Goal: Transaction & Acquisition: Book appointment/travel/reservation

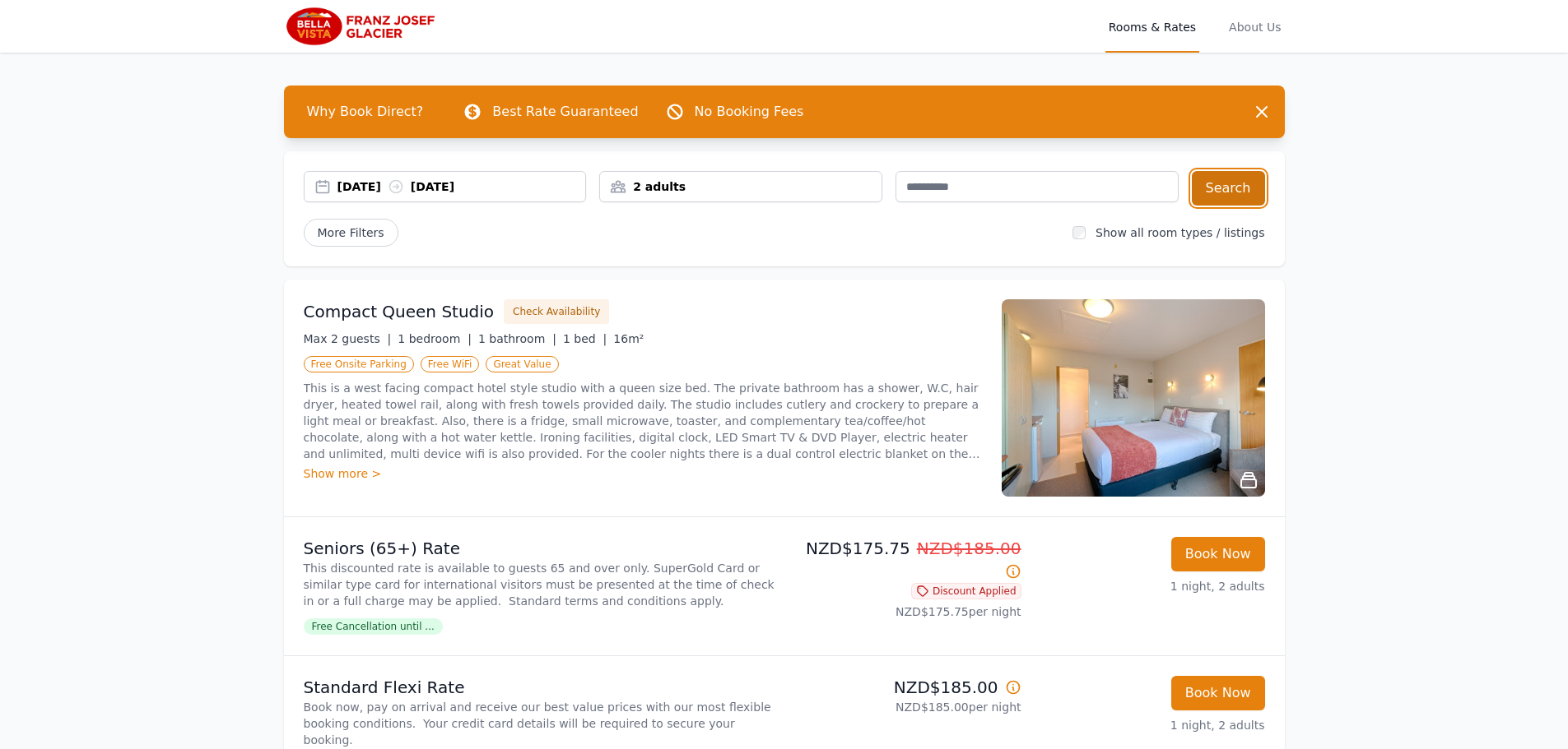
click at [1228, 186] on button "Search" at bounding box center [1228, 188] width 73 height 35
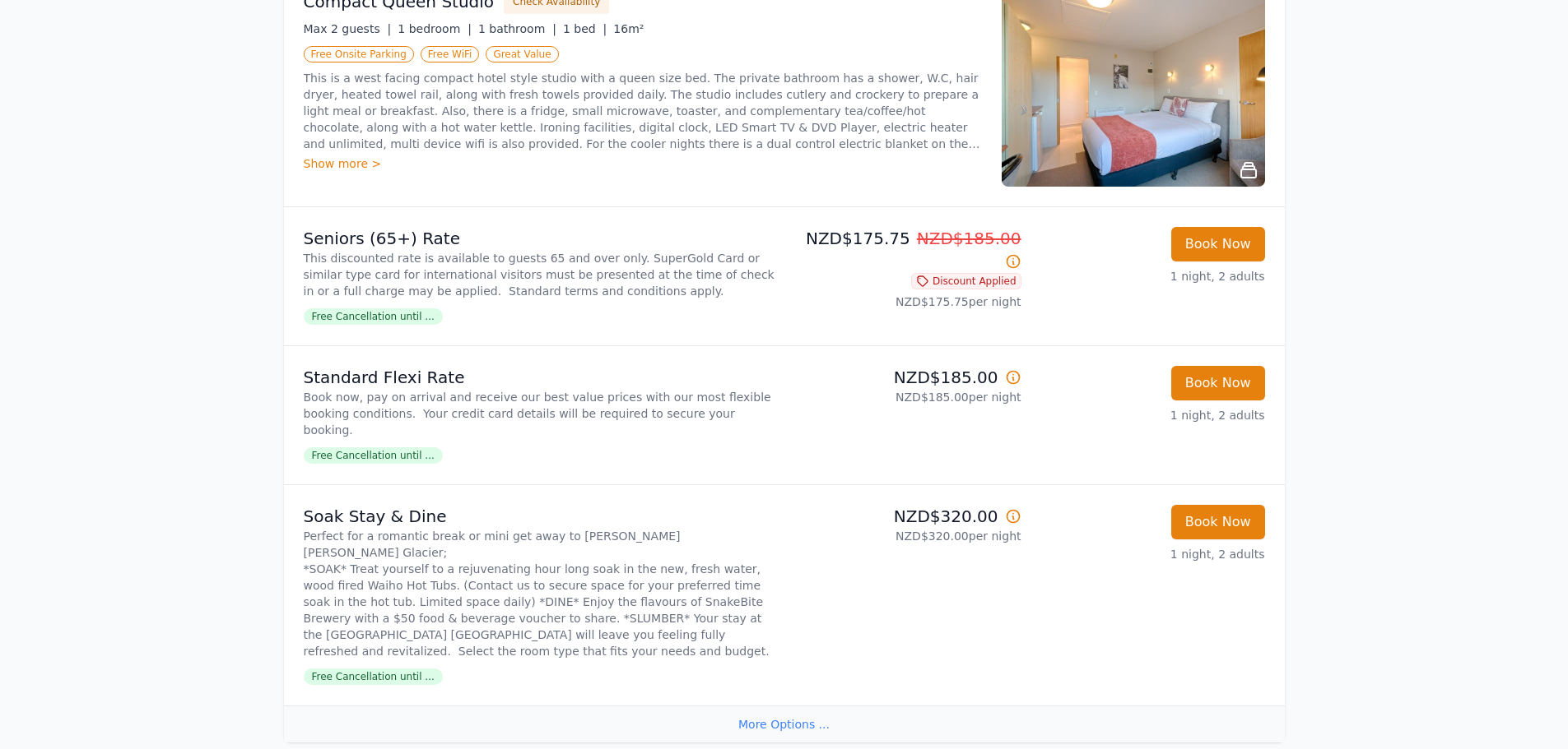
scroll to position [329, 0]
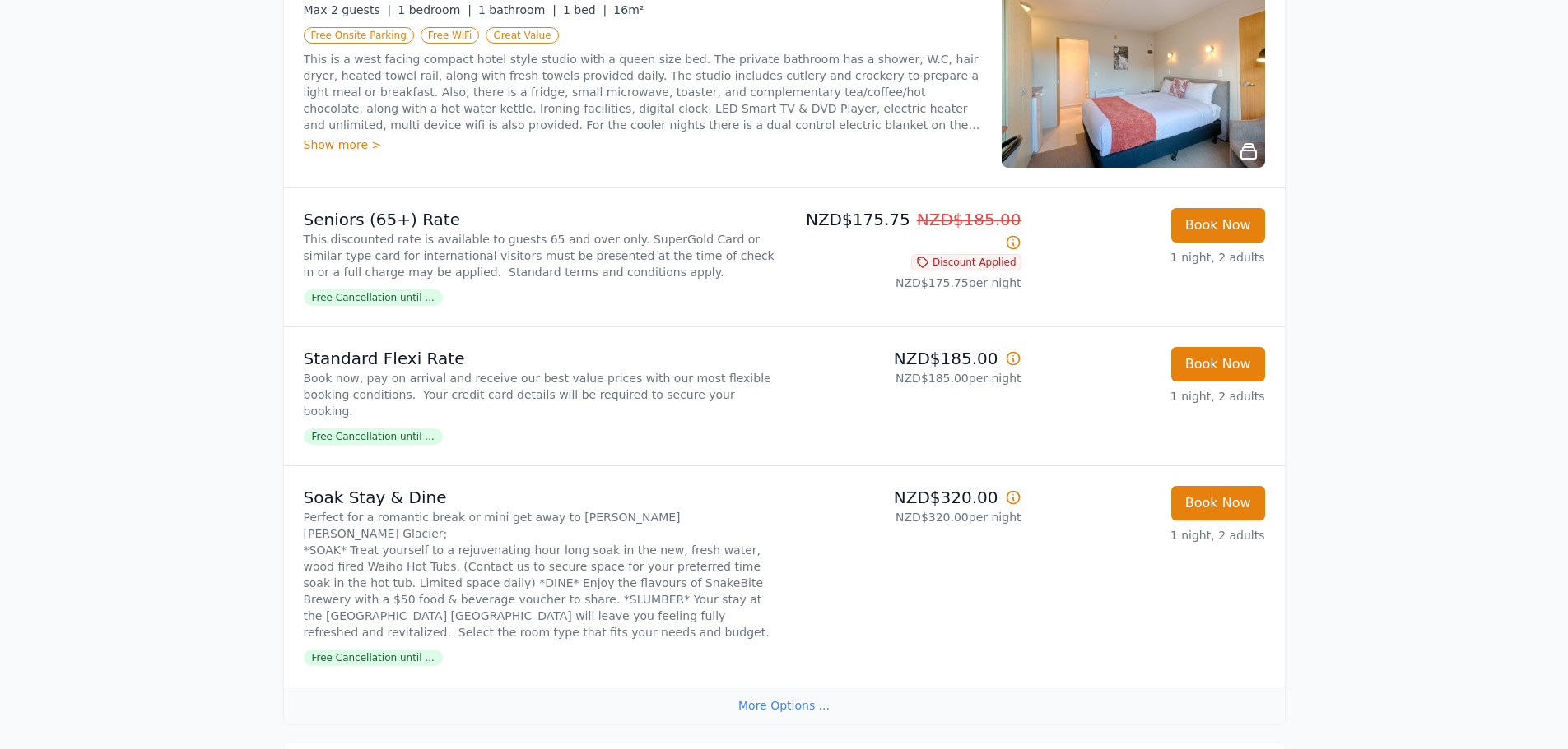
click at [788, 687] on div "More Options ..." at bounding box center [784, 705] width 1001 height 37
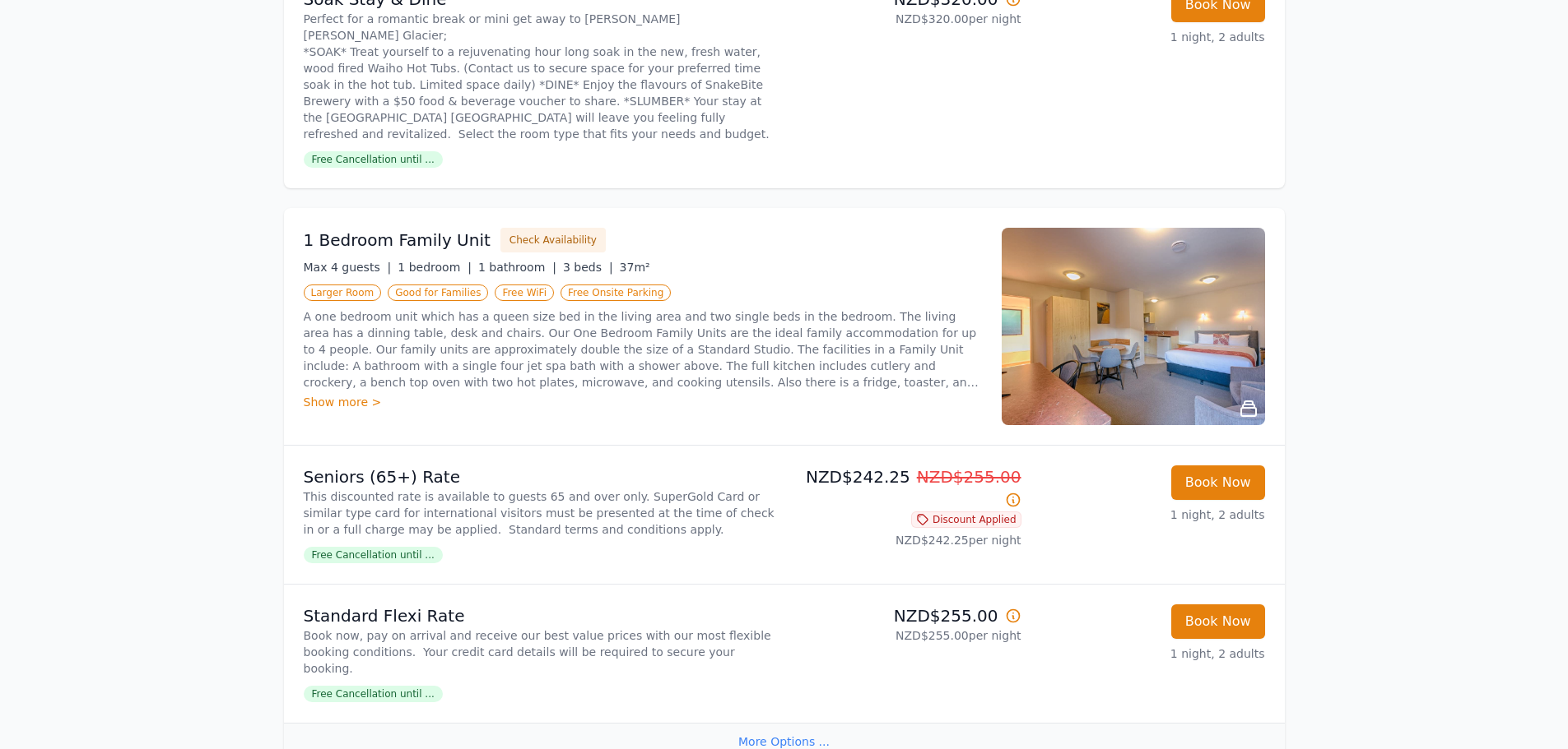
scroll to position [834, 0]
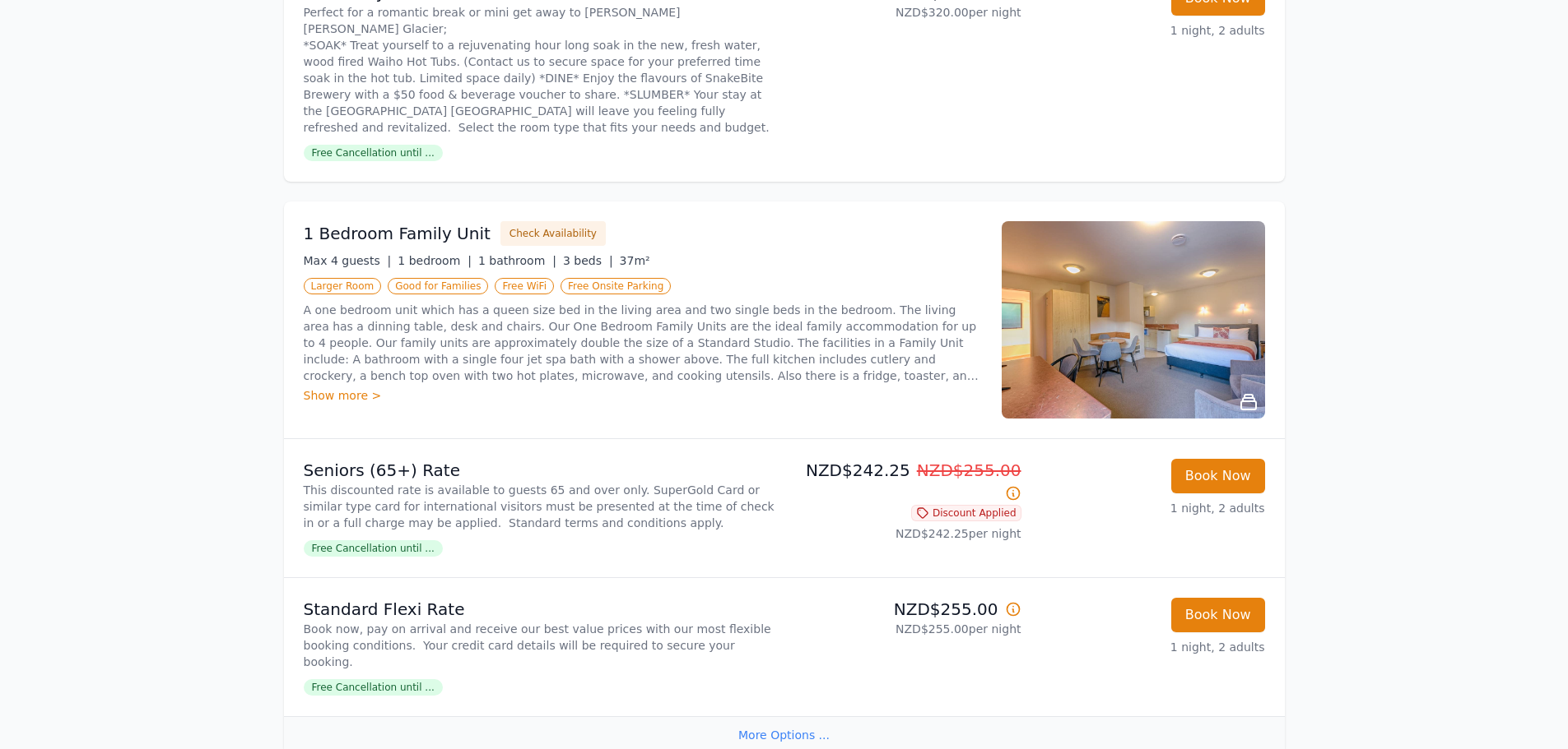
click at [781, 716] on div "More Options ..." at bounding box center [784, 735] width 1001 height 37
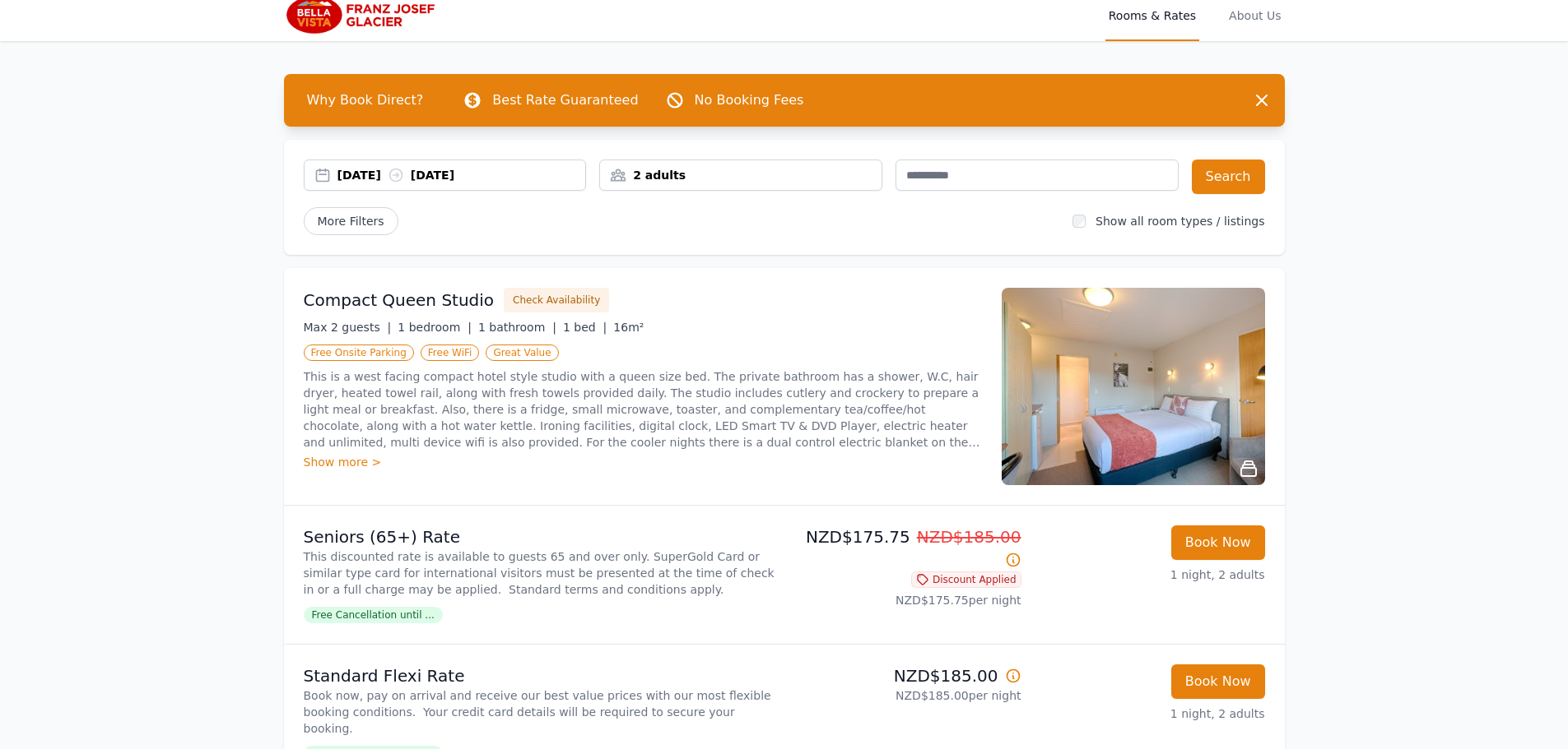
scroll to position [0, 0]
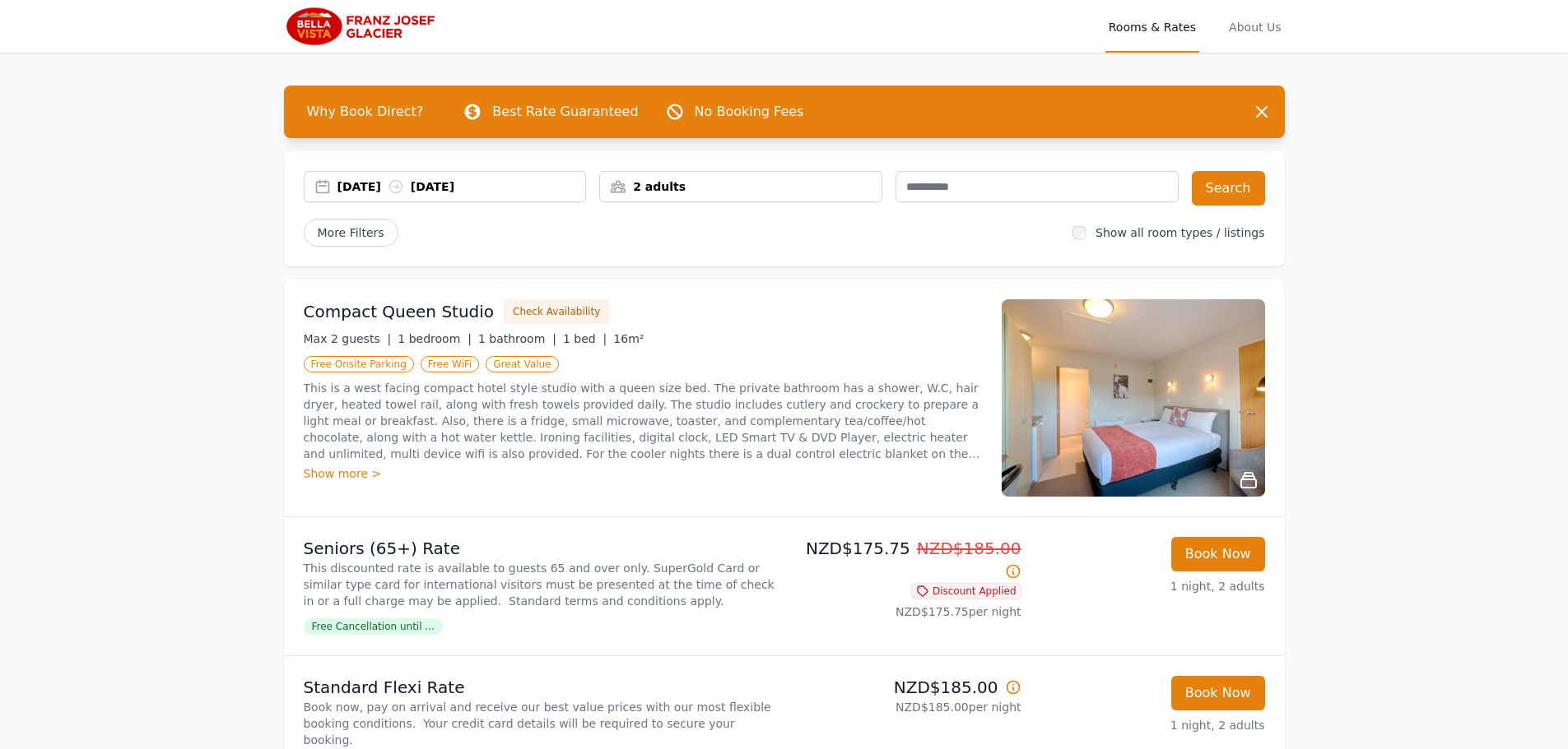
click at [353, 189] on div "[DATE] [DATE]" at bounding box center [461, 186] width 249 height 16
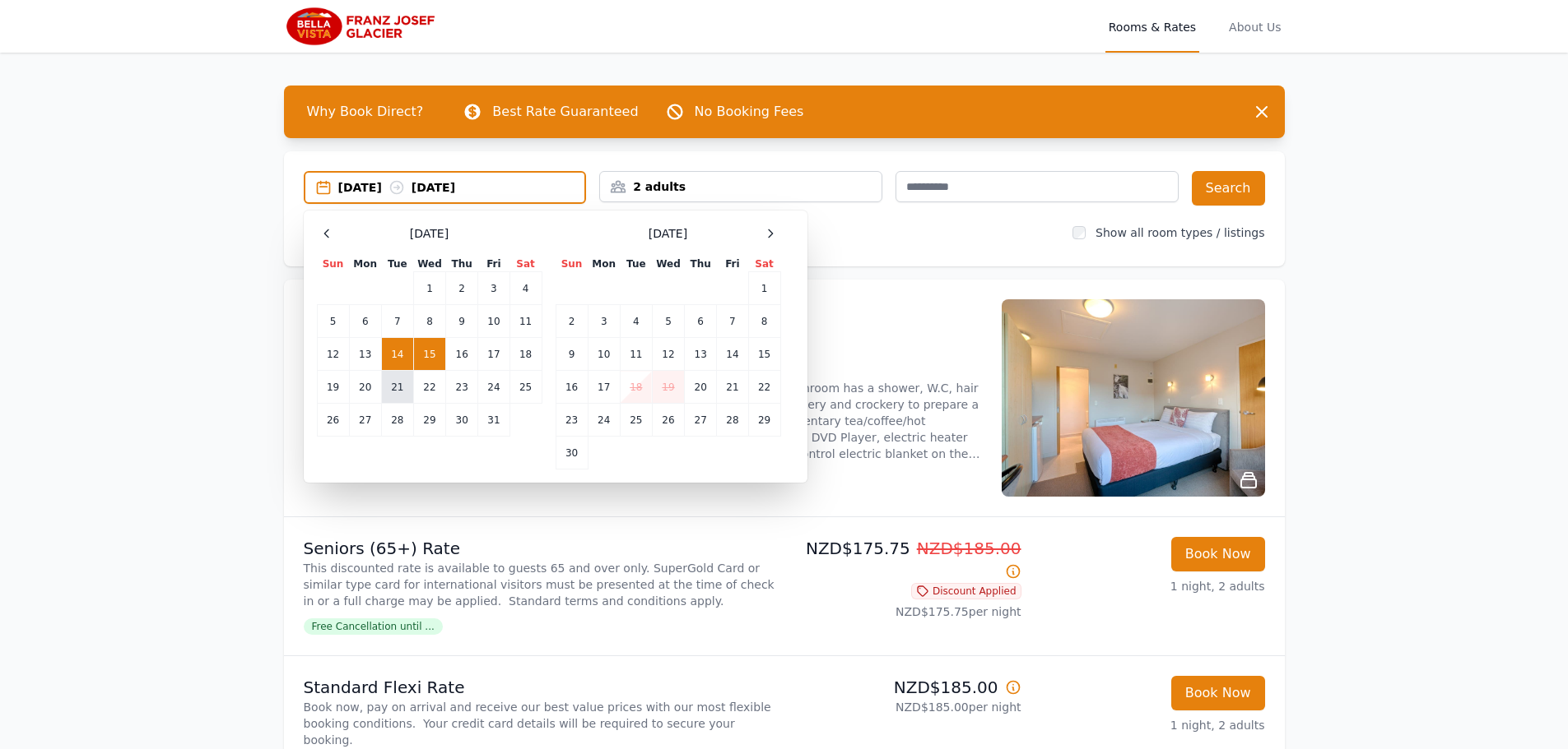
click at [400, 385] on td "21" at bounding box center [397, 387] width 32 height 33
click at [420, 381] on td "22" at bounding box center [429, 387] width 32 height 33
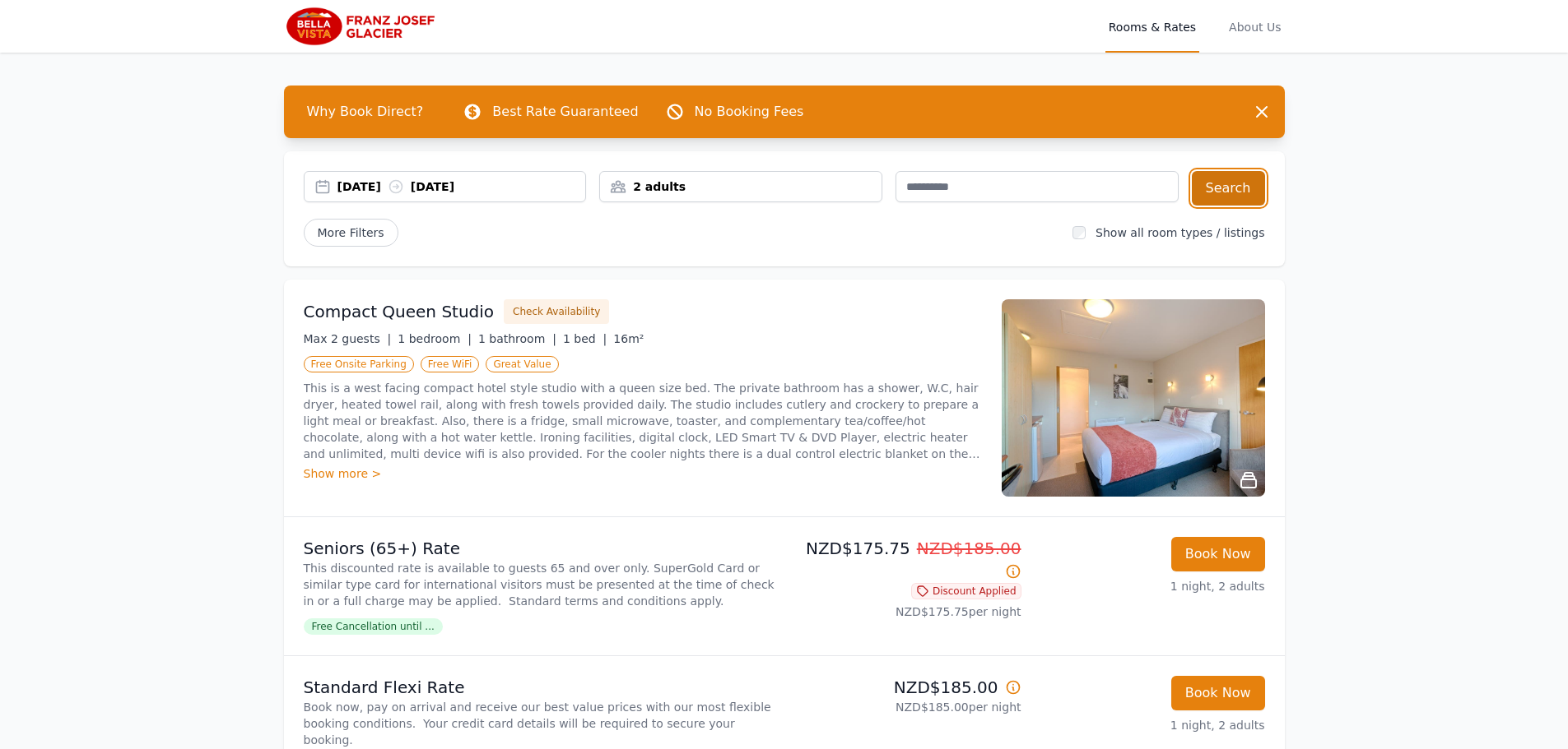
click at [1219, 187] on button "Search" at bounding box center [1228, 188] width 73 height 35
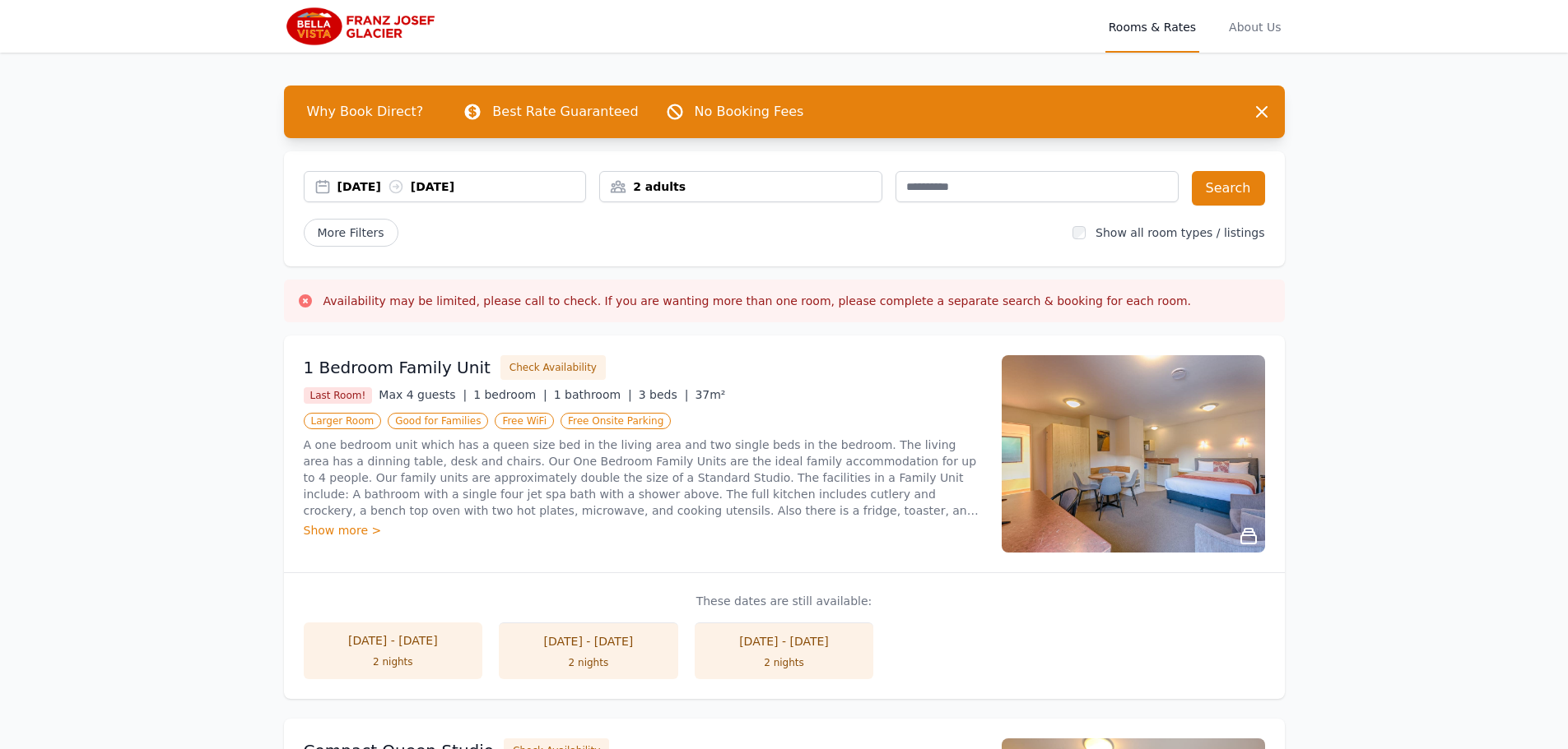
click at [399, 179] on div "13 Jan 2026 14 Jan 2026" at bounding box center [461, 186] width 249 height 16
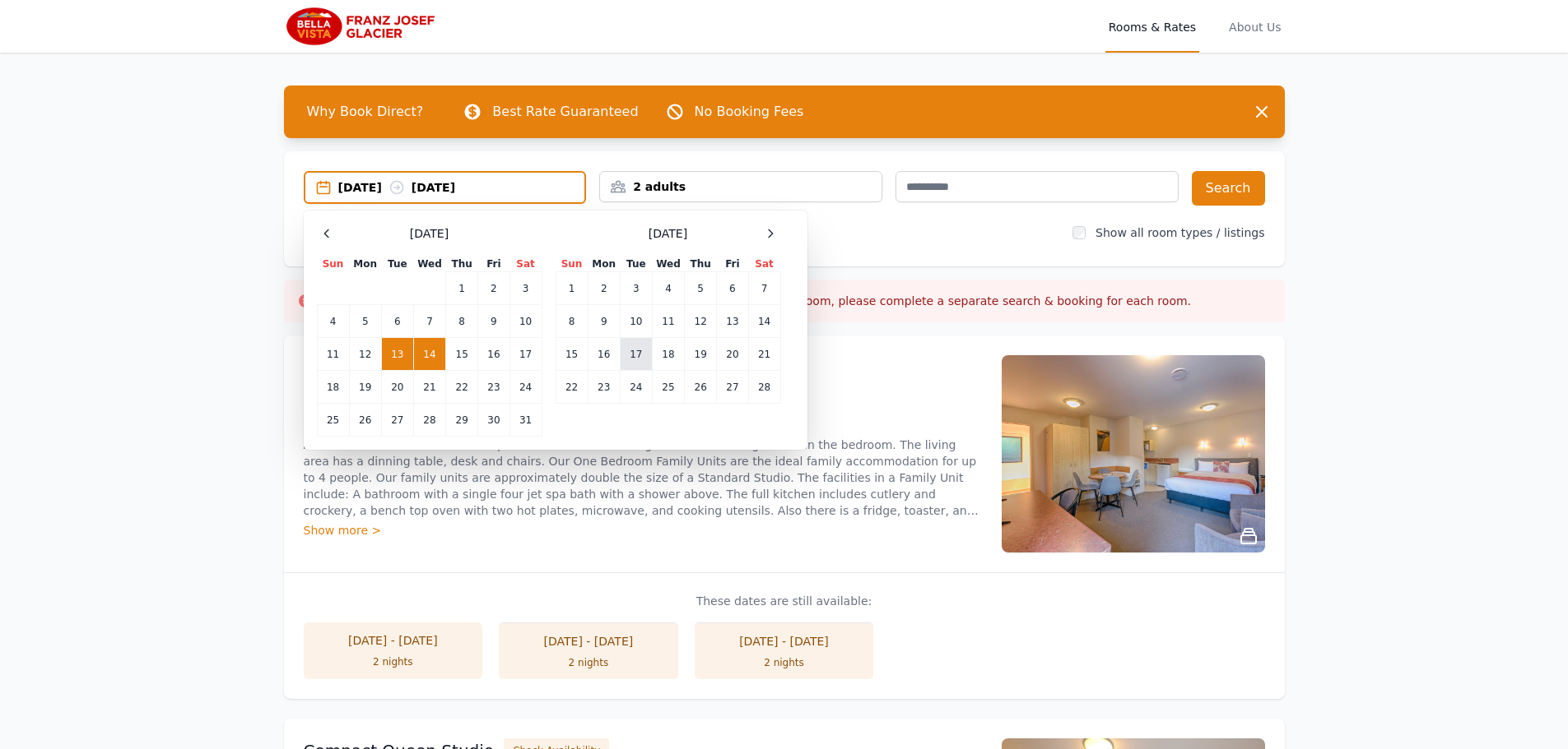
click at [636, 347] on td "17" at bounding box center [635, 354] width 32 height 33
click at [668, 354] on td "18" at bounding box center [667, 354] width 32 height 33
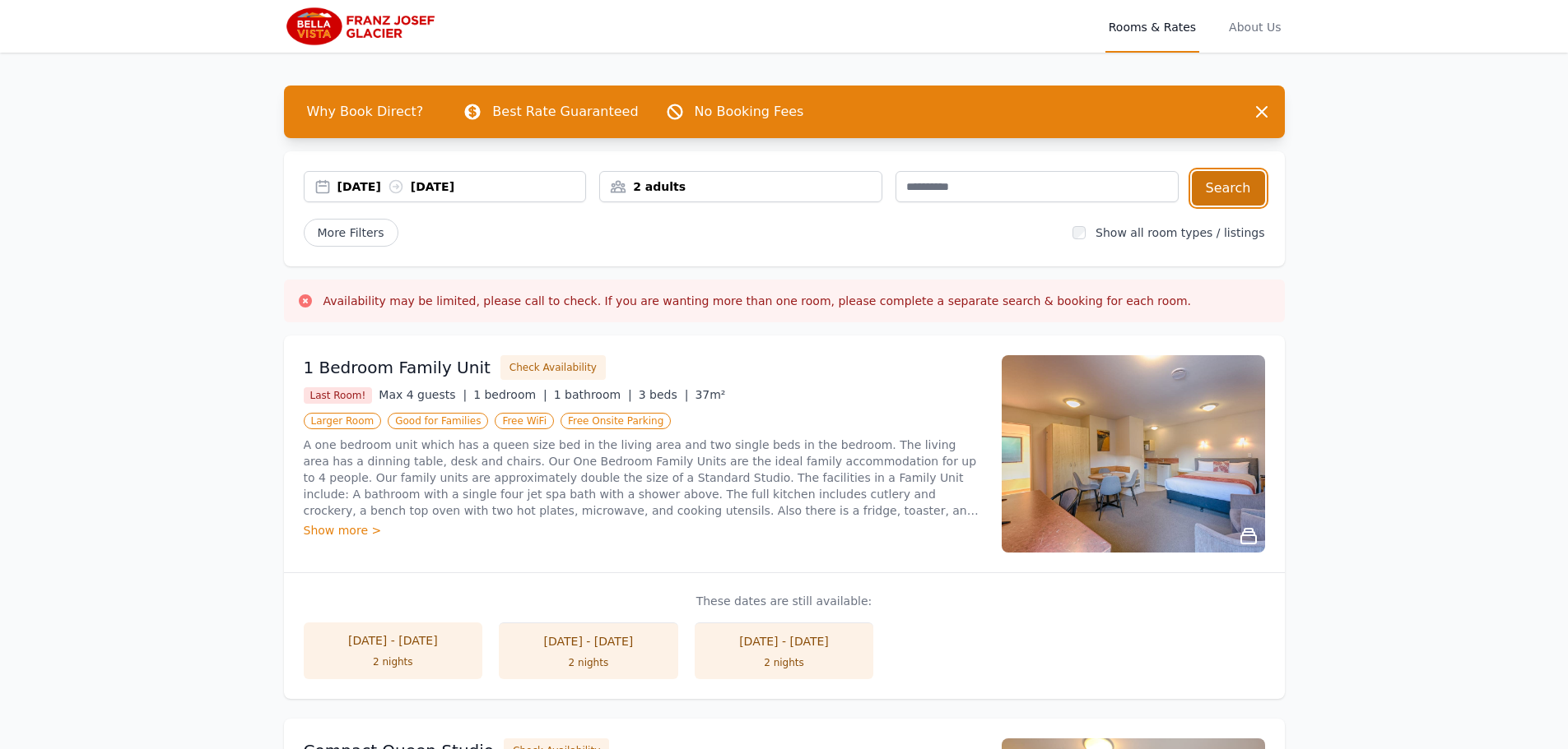
click at [1223, 186] on button "Search" at bounding box center [1228, 188] width 73 height 35
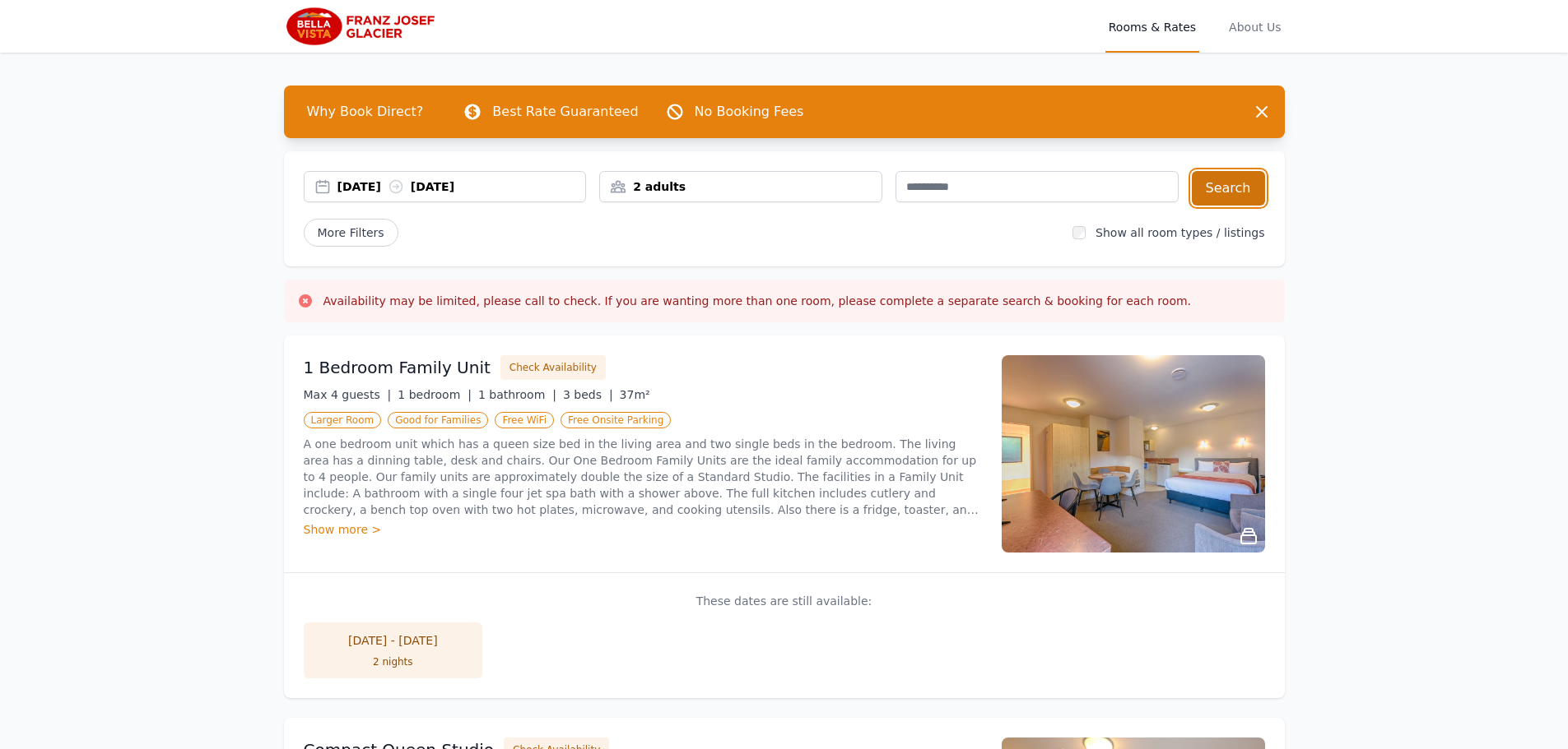
click at [1217, 186] on button "Search" at bounding box center [1228, 188] width 73 height 35
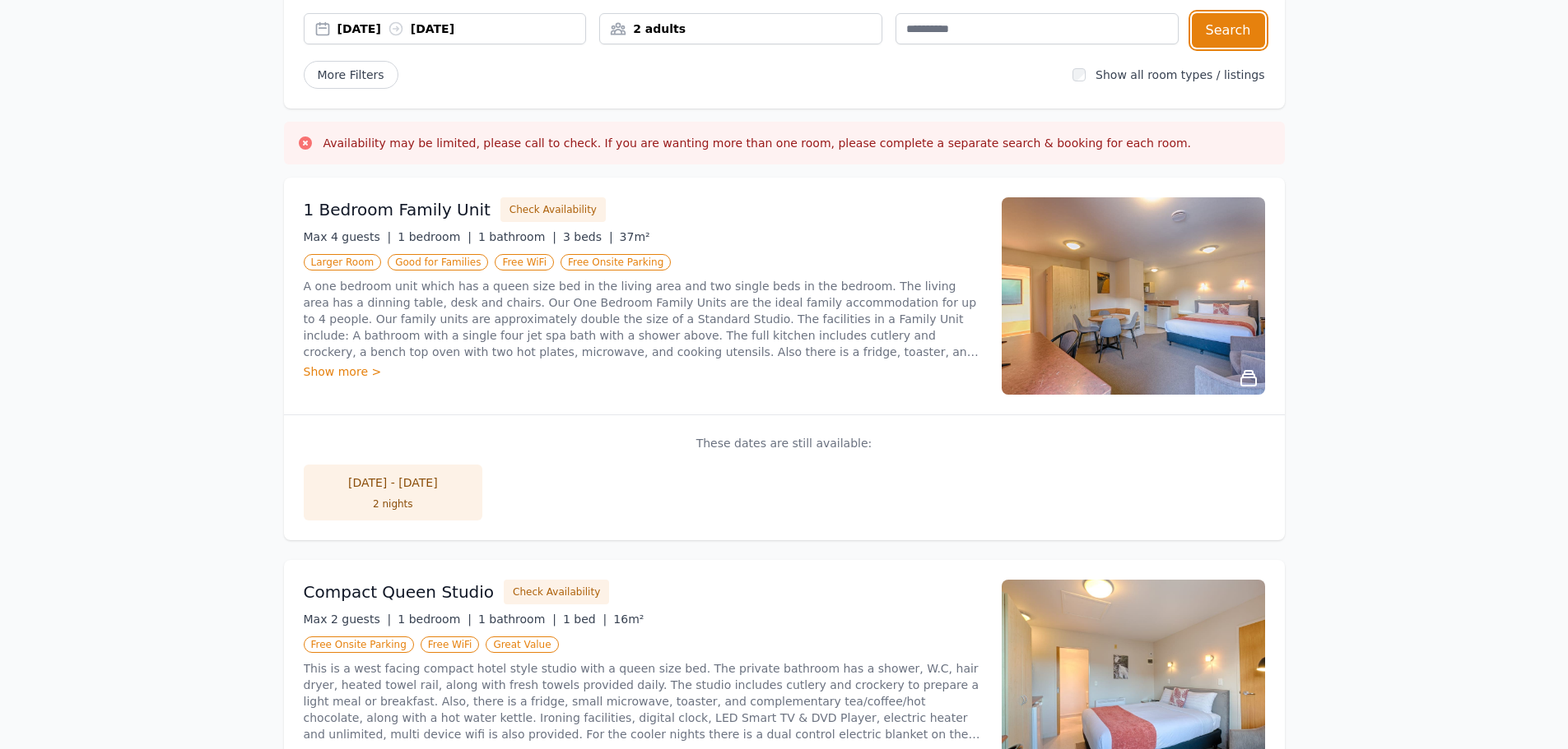
scroll to position [181, 0]
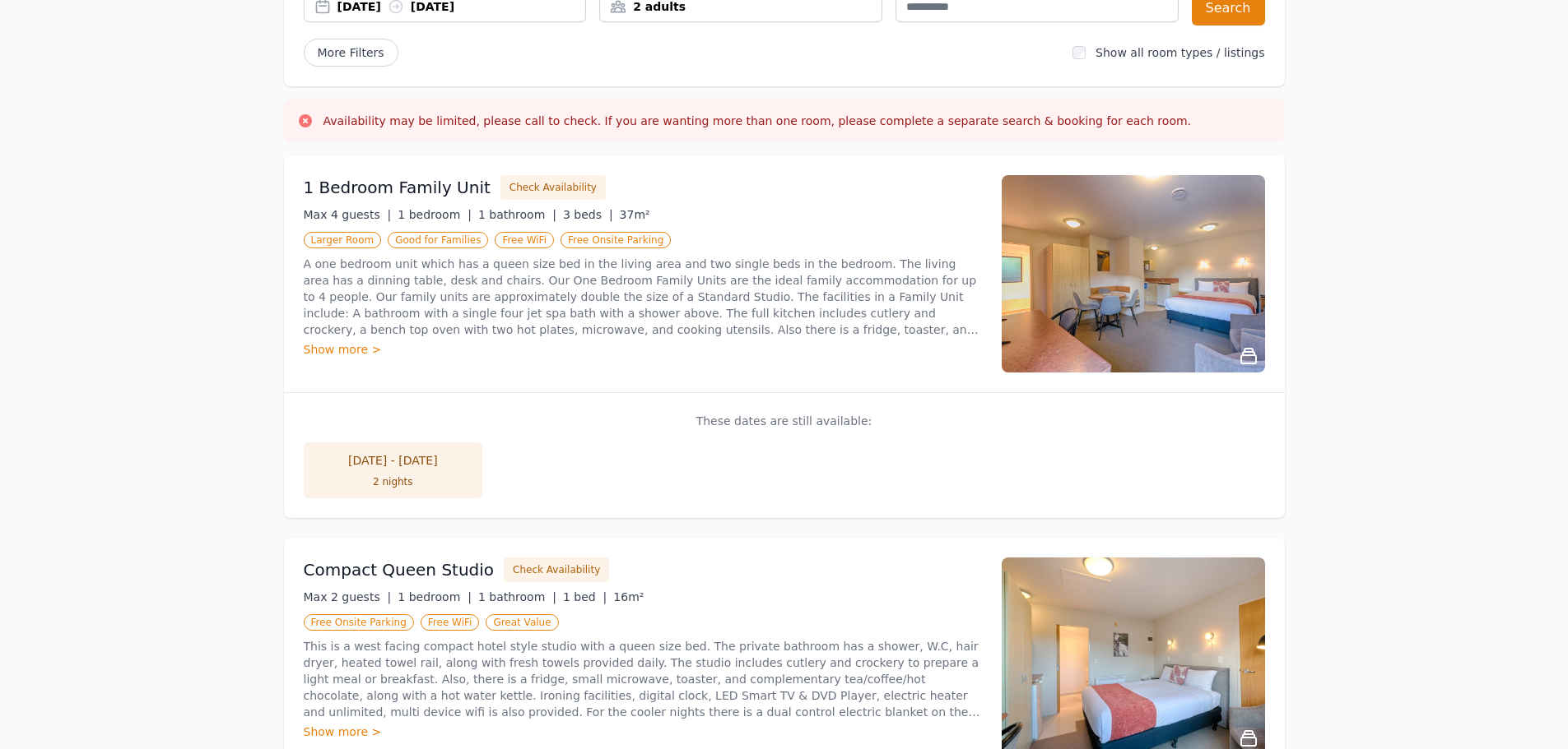
click at [333, 353] on div "Show more >" at bounding box center [643, 349] width 678 height 16
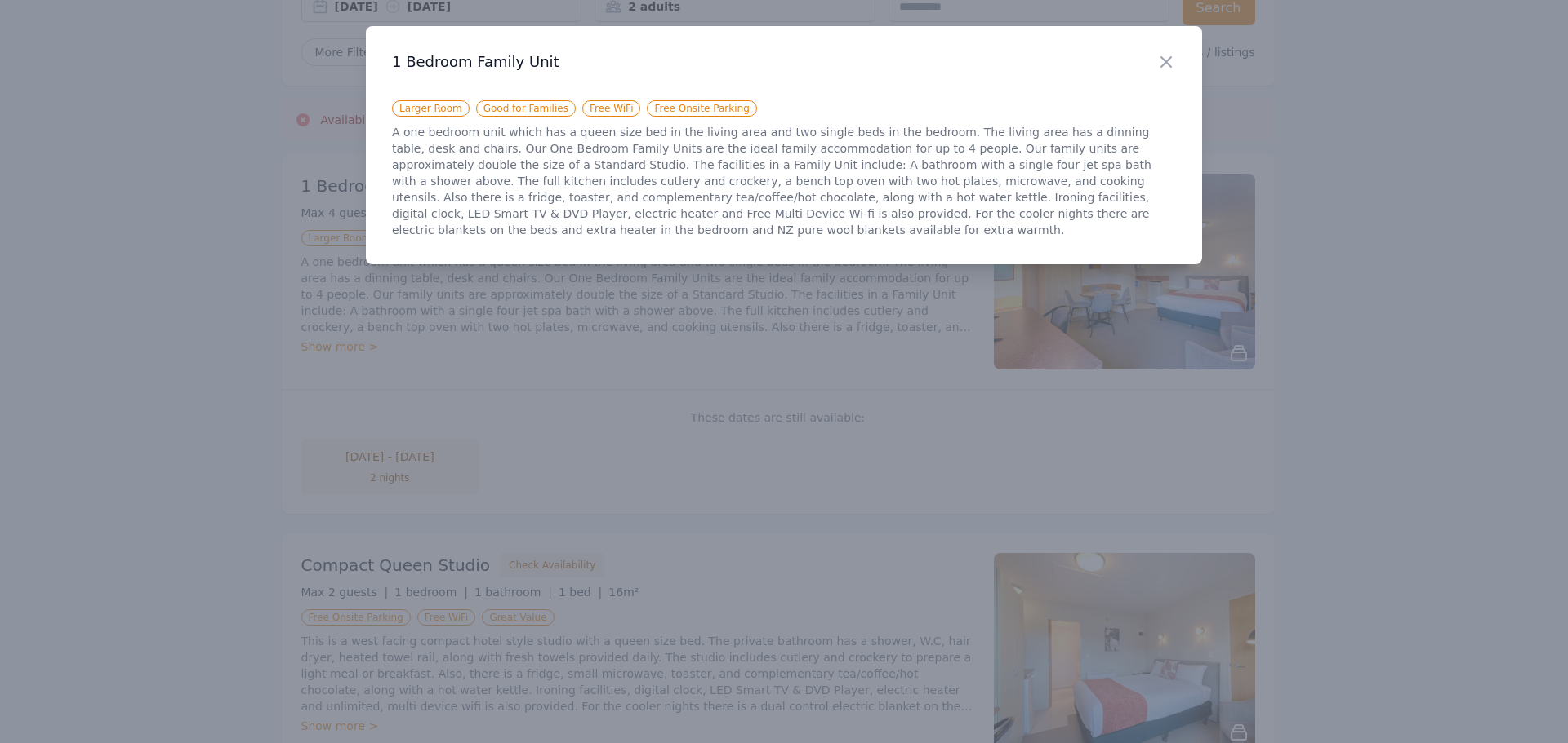
click at [1172, 49] on div "Close" at bounding box center [1179, 51] width 46 height 51
click at [1172, 60] on icon "button" at bounding box center [1166, 62] width 20 height 20
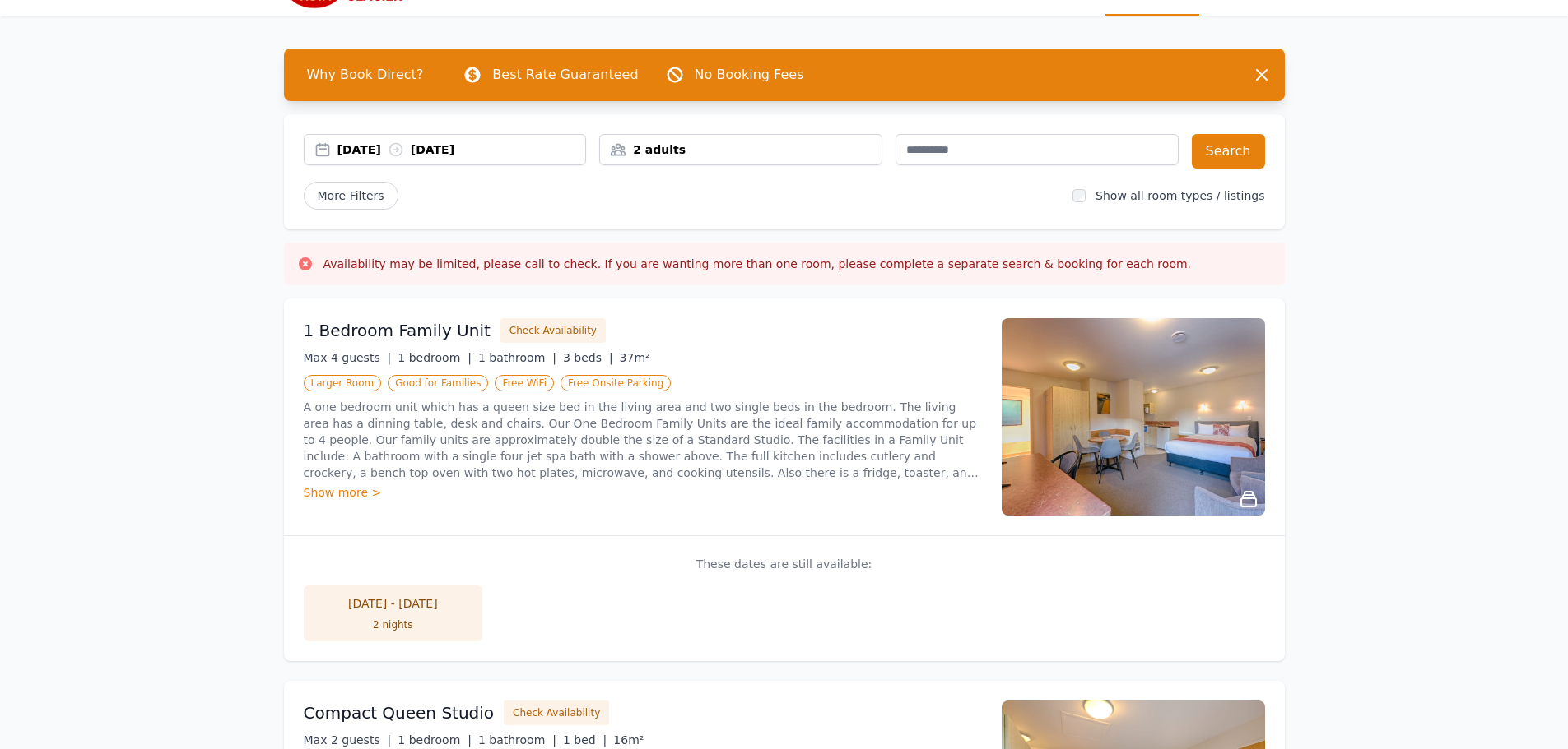
scroll to position [0, 0]
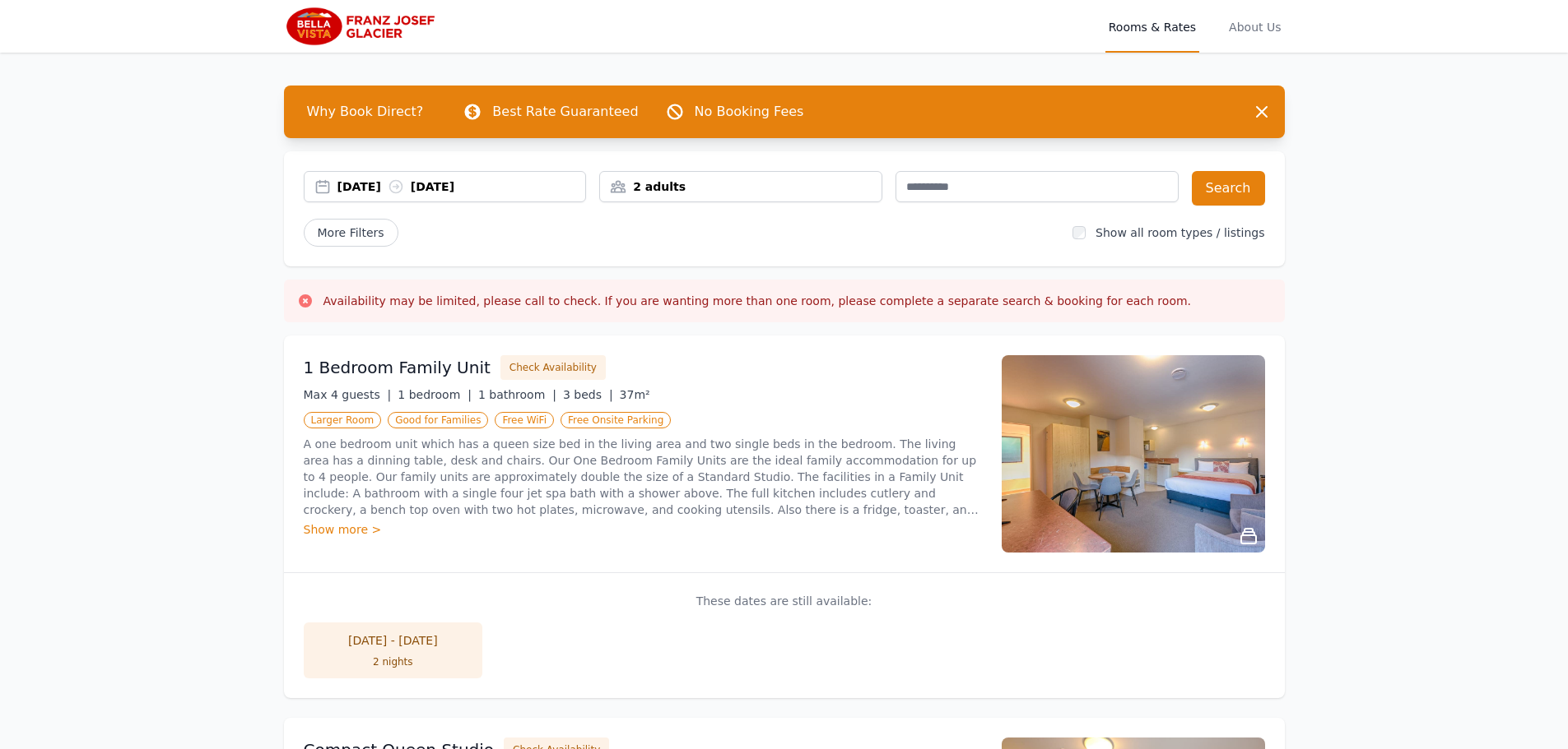
click at [364, 181] on div "17 Feb 2026 18 Feb 2026" at bounding box center [461, 186] width 249 height 16
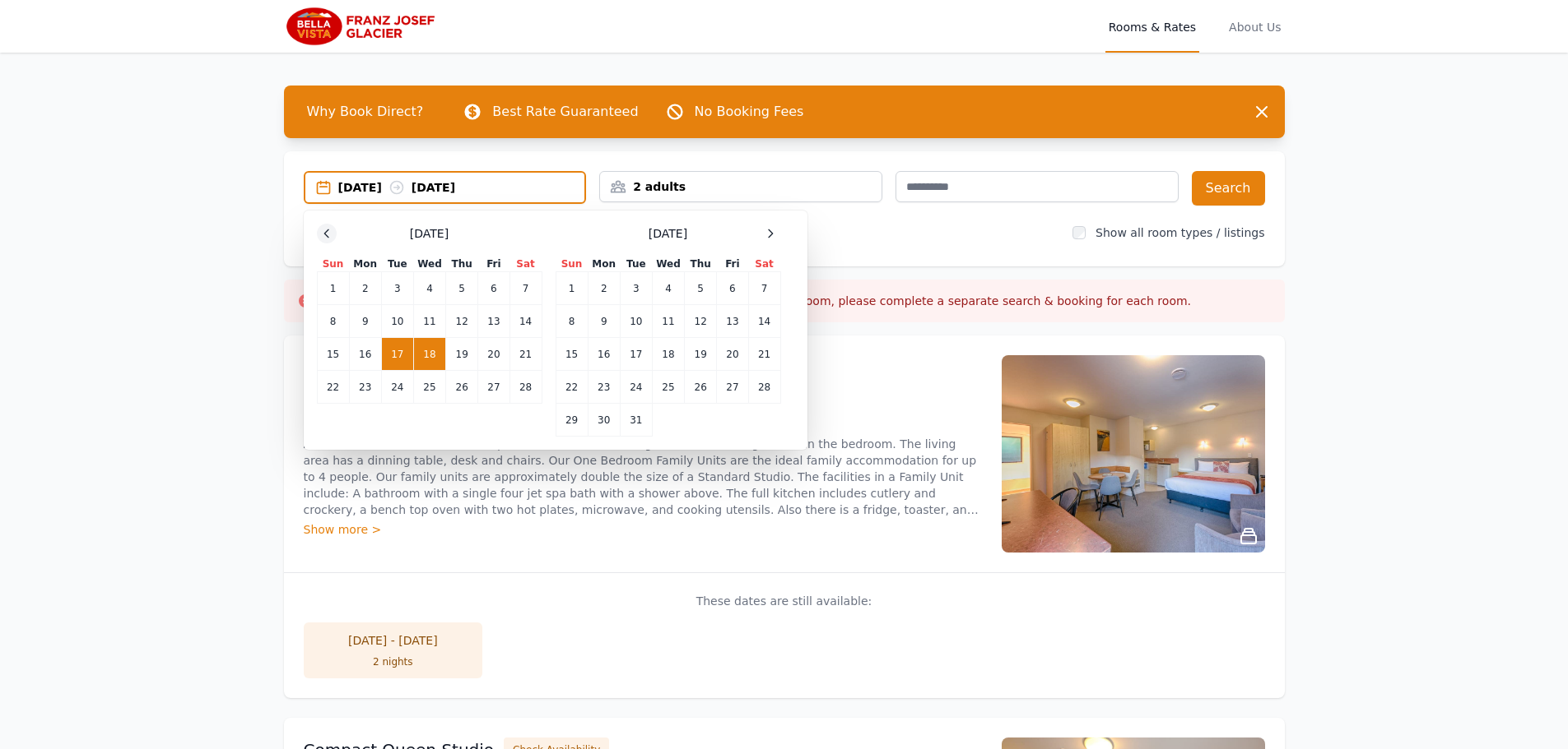
click at [329, 227] on icon at bounding box center [327, 233] width 13 height 13
click at [327, 227] on icon at bounding box center [327, 233] width 13 height 13
click at [368, 350] on td "15" at bounding box center [364, 354] width 32 height 33
click at [393, 350] on td "16" at bounding box center [397, 354] width 32 height 33
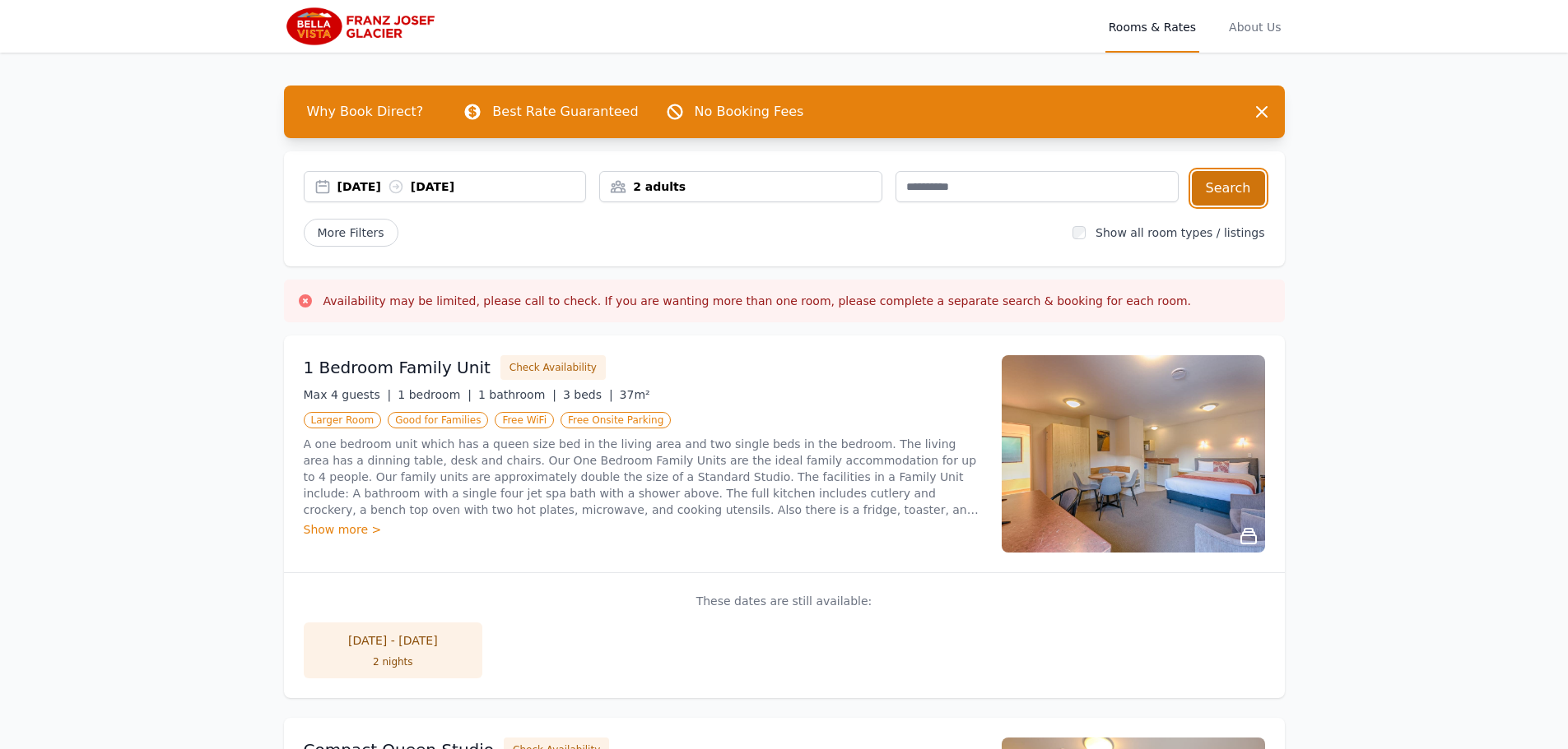
click at [1245, 184] on button "Search" at bounding box center [1228, 188] width 73 height 35
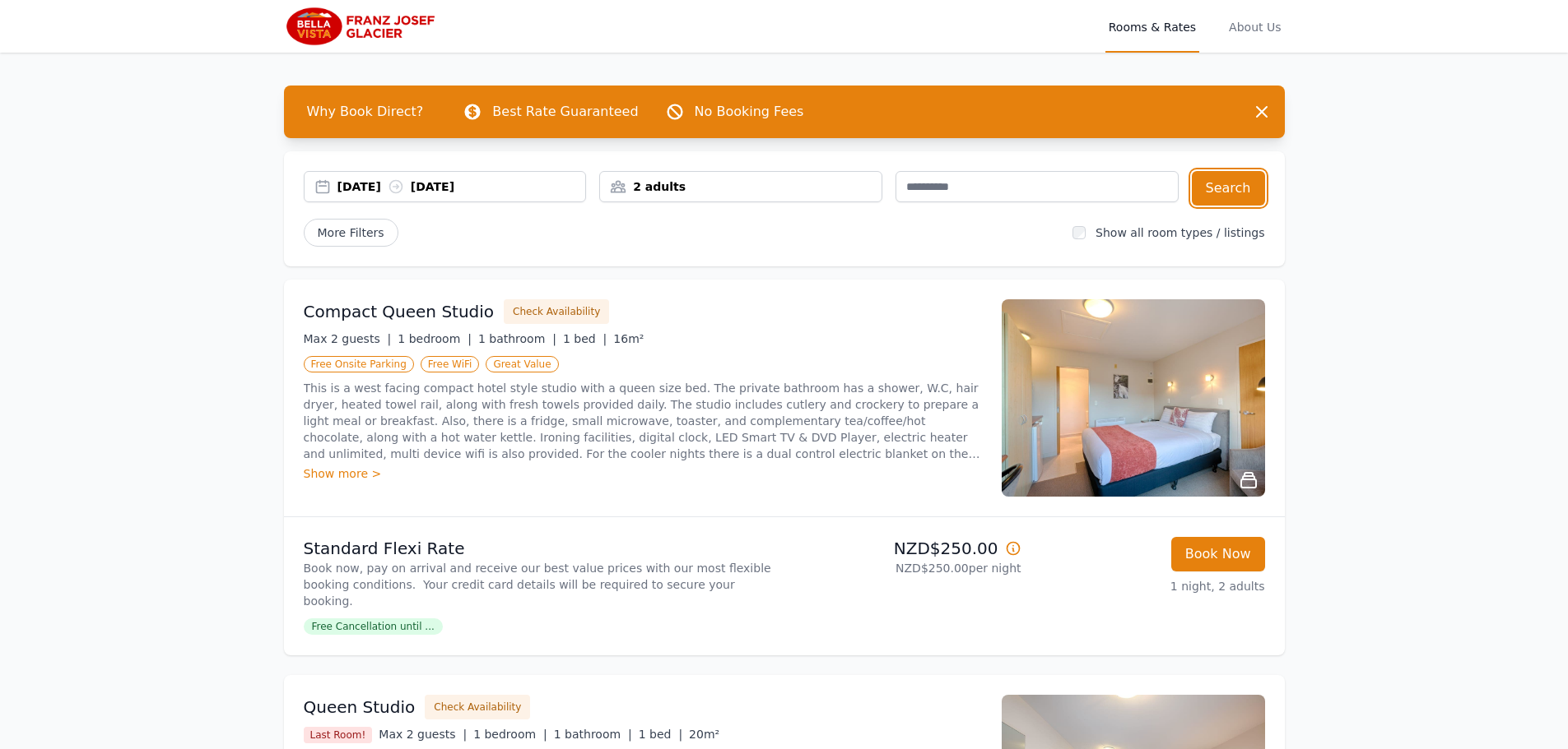
click at [360, 179] on div "15 Dec 2025 16 Dec 2025" at bounding box center [461, 186] width 249 height 16
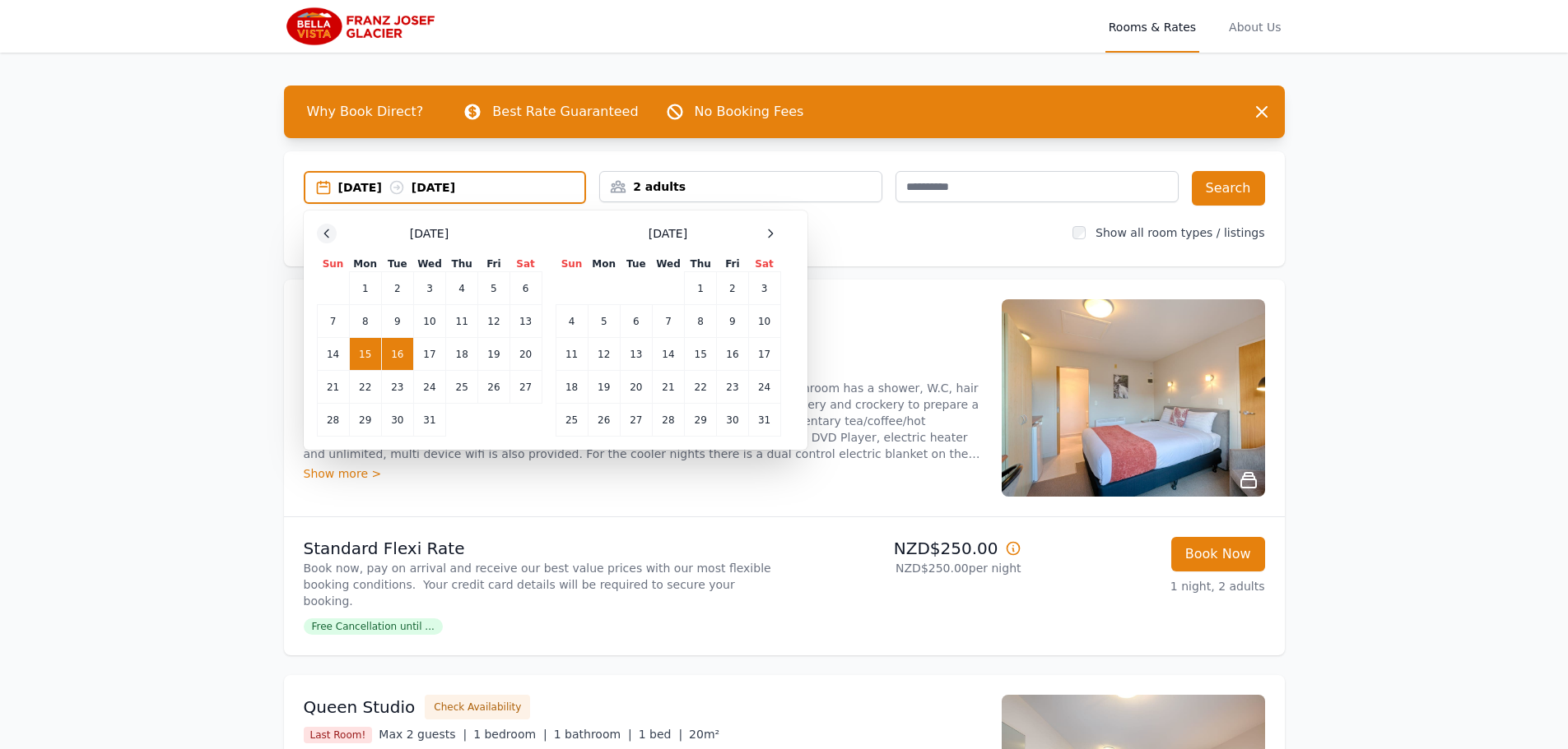
click at [324, 230] on icon at bounding box center [327, 233] width 13 height 13
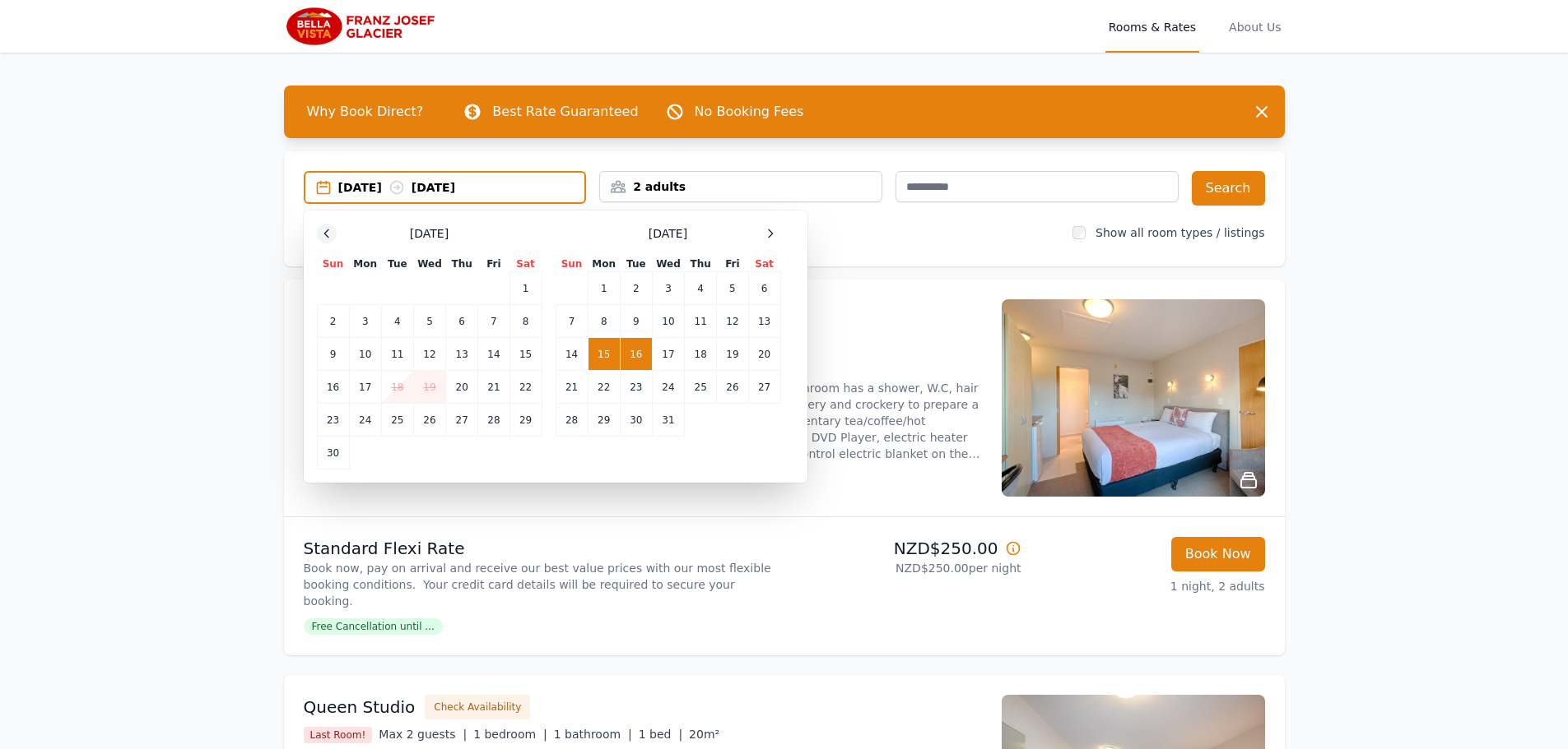
click at [324, 230] on icon at bounding box center [327, 233] width 13 height 13
click at [364, 386] on td "20" at bounding box center [364, 387] width 32 height 33
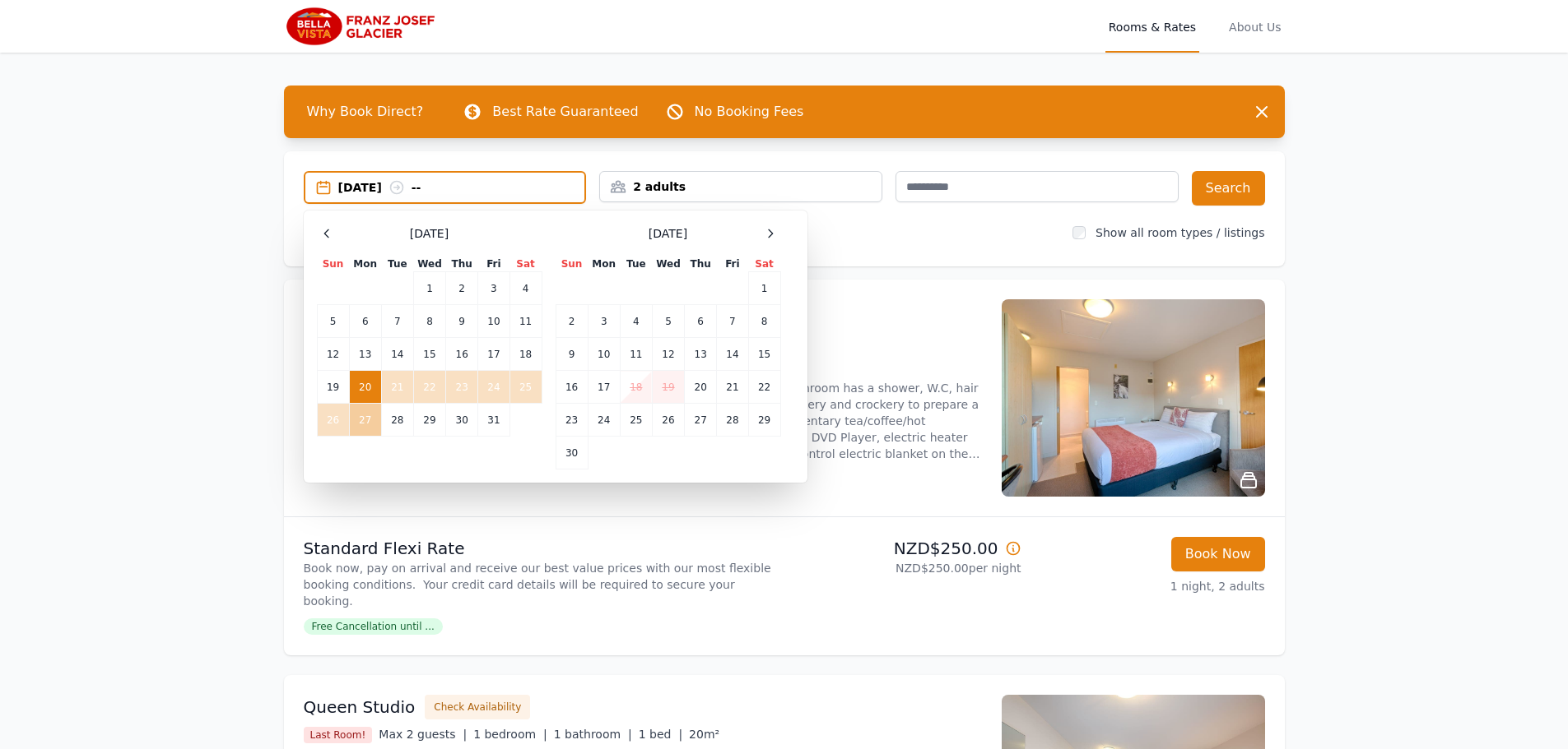
click at [358, 420] on td "27" at bounding box center [364, 421] width 32 height 33
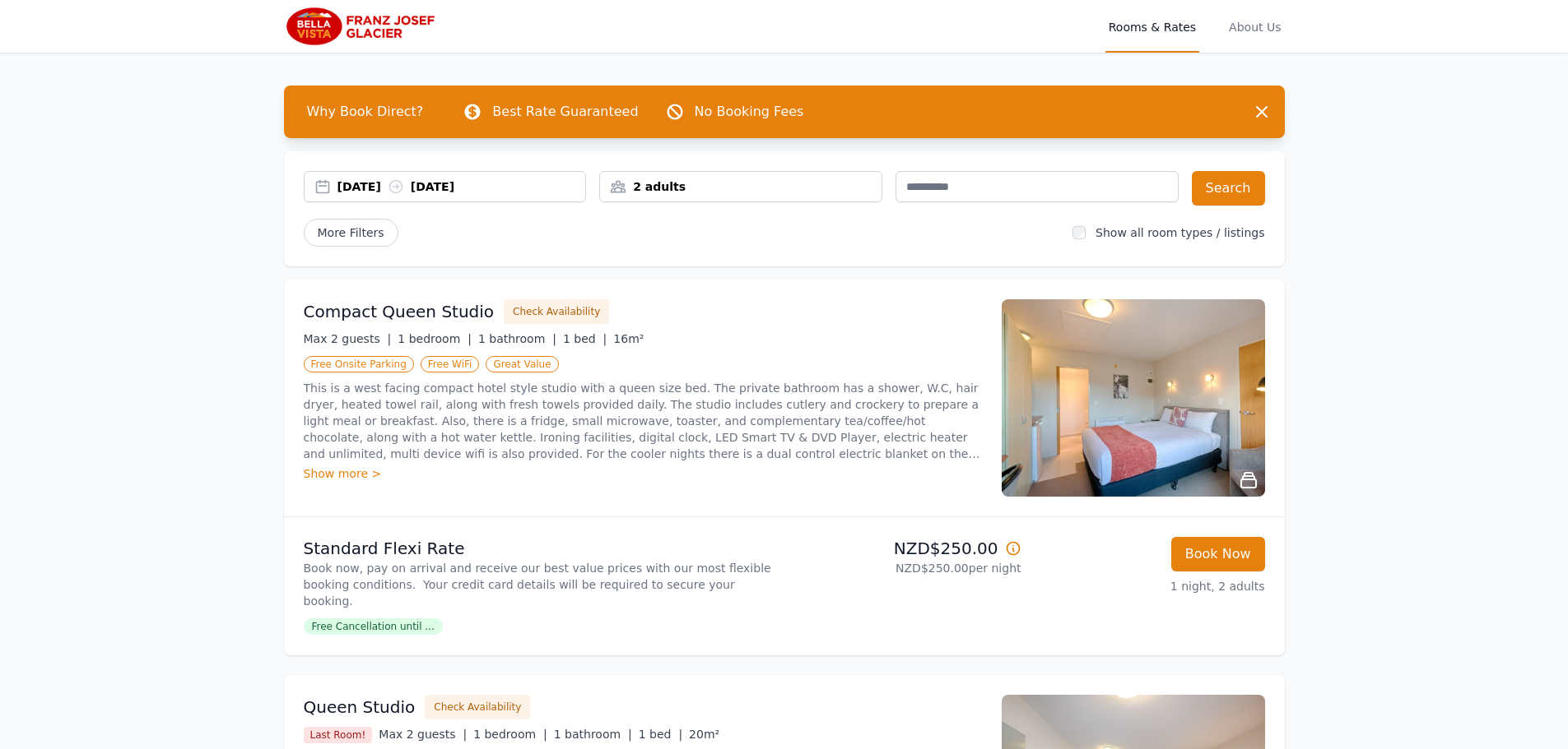
click at [358, 181] on div "20 Oct 2025 27 Oct 2025" at bounding box center [461, 186] width 249 height 16
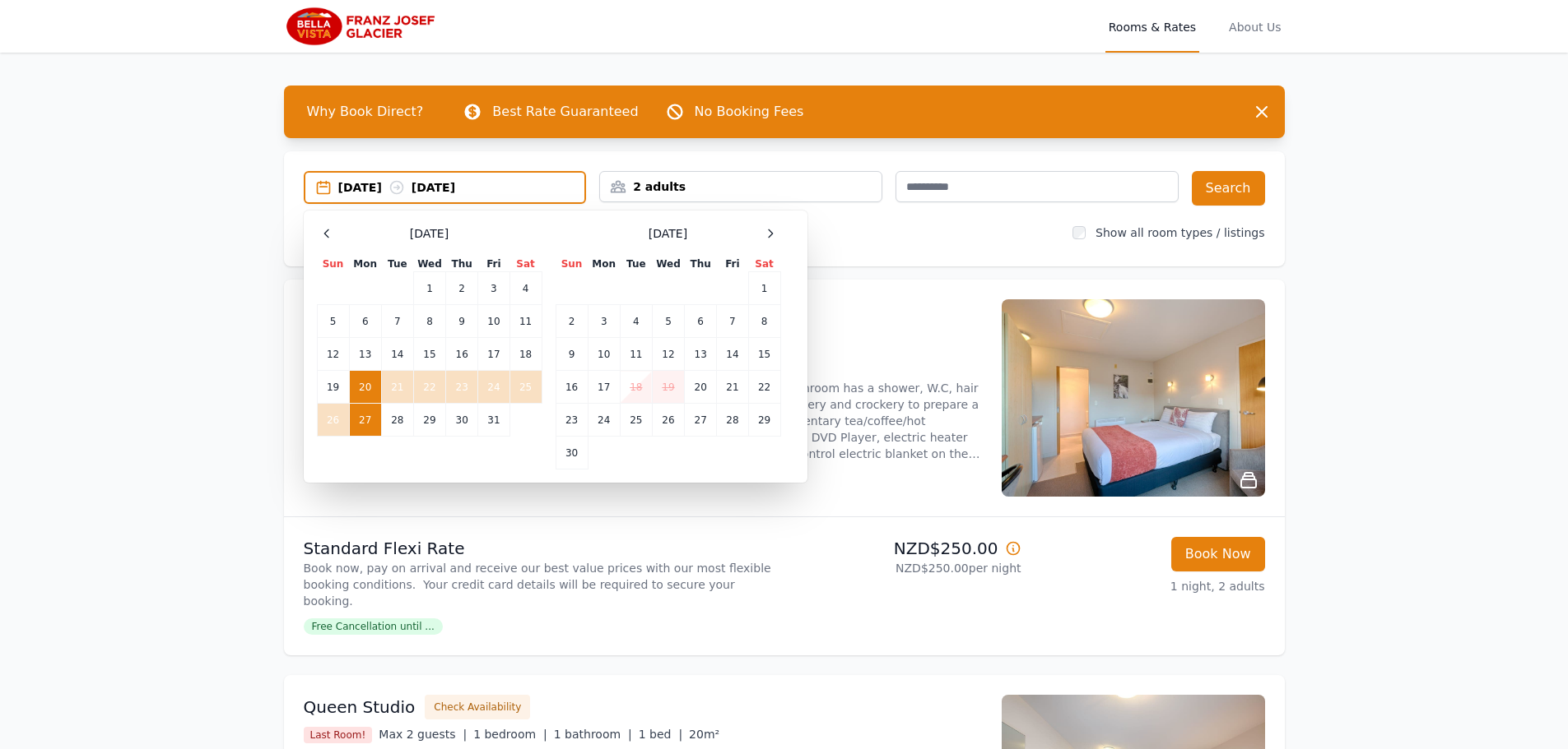
click at [364, 420] on td "27" at bounding box center [364, 421] width 32 height 33
click at [389, 422] on td "28" at bounding box center [397, 421] width 32 height 33
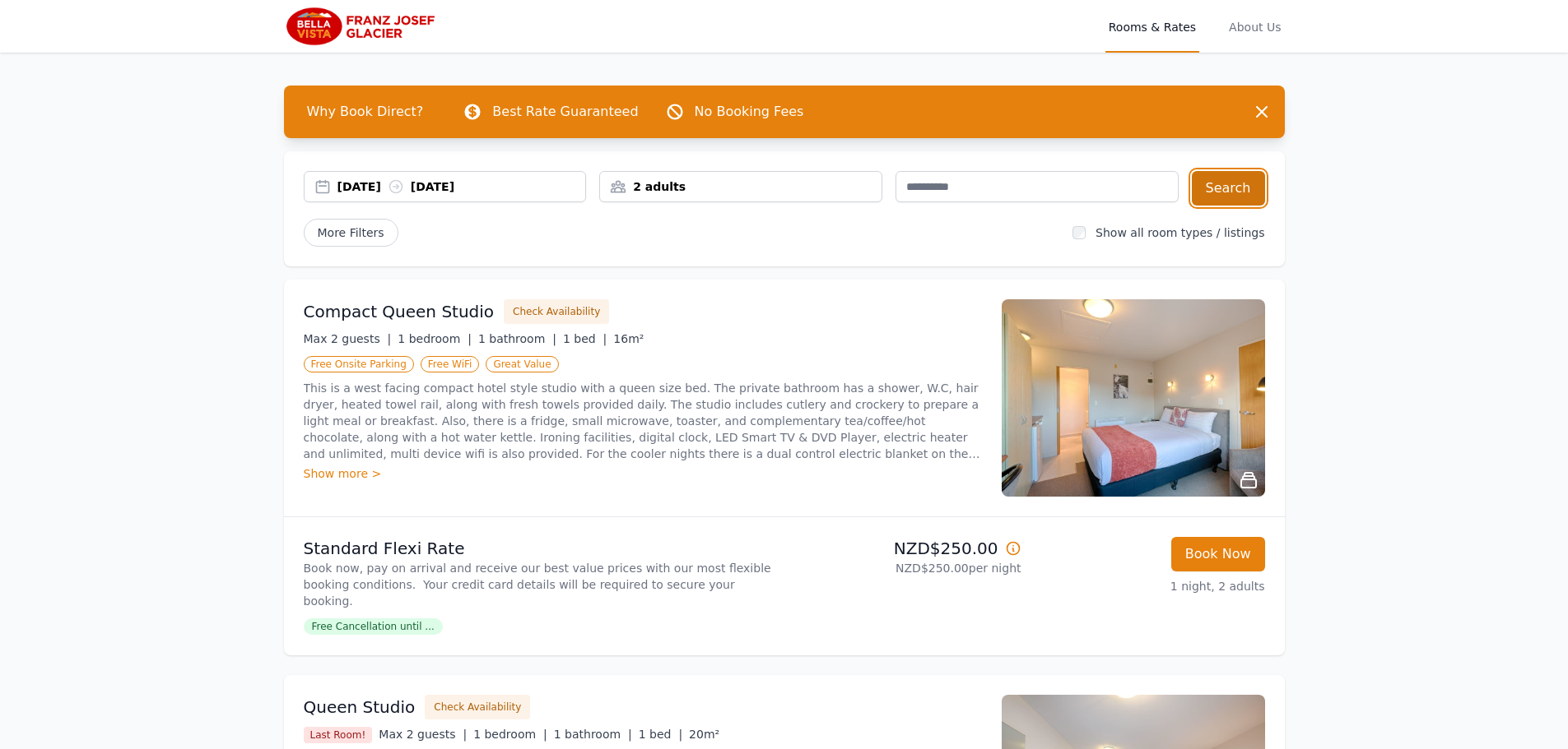
click at [1217, 184] on button "Search" at bounding box center [1228, 188] width 73 height 35
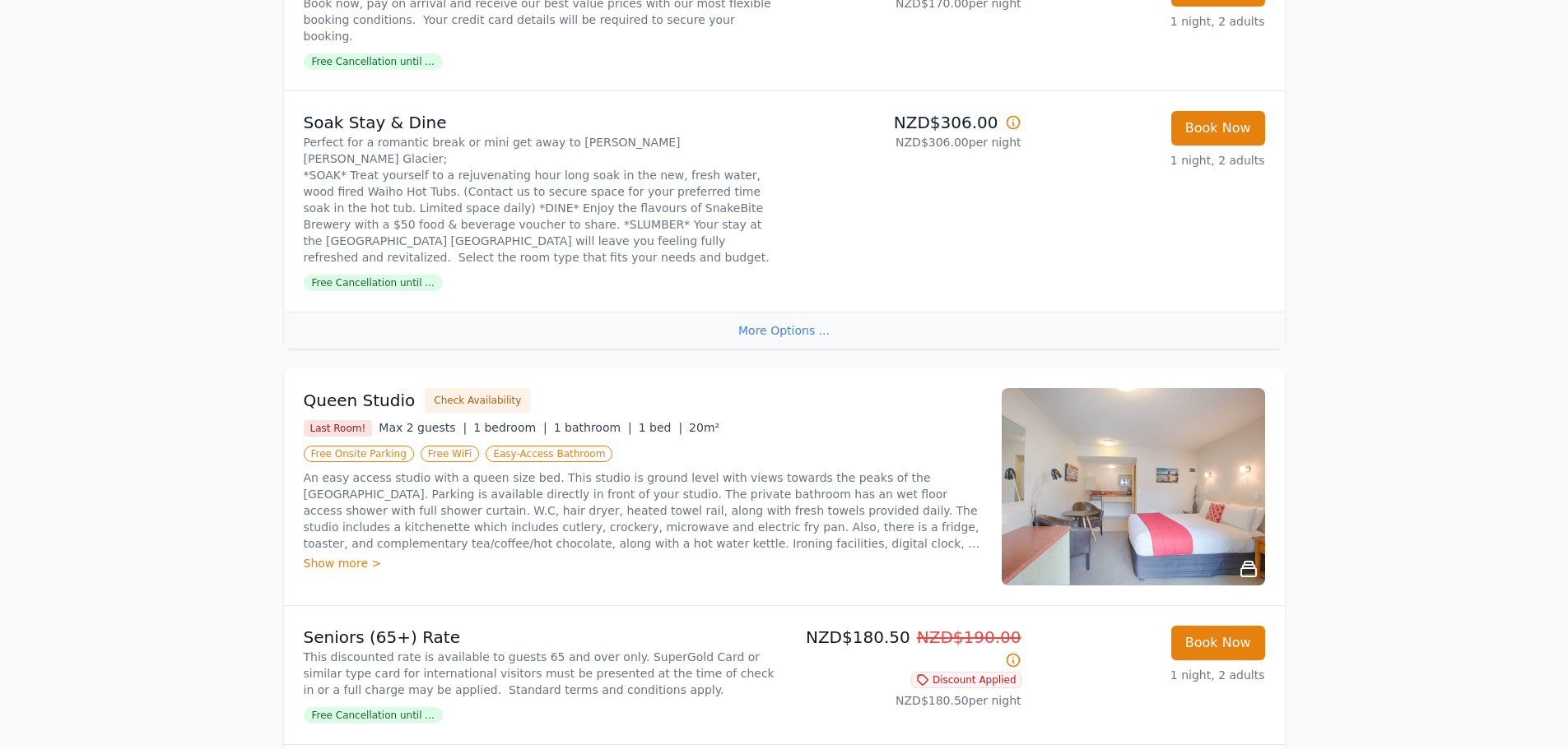
scroll to position [709, 0]
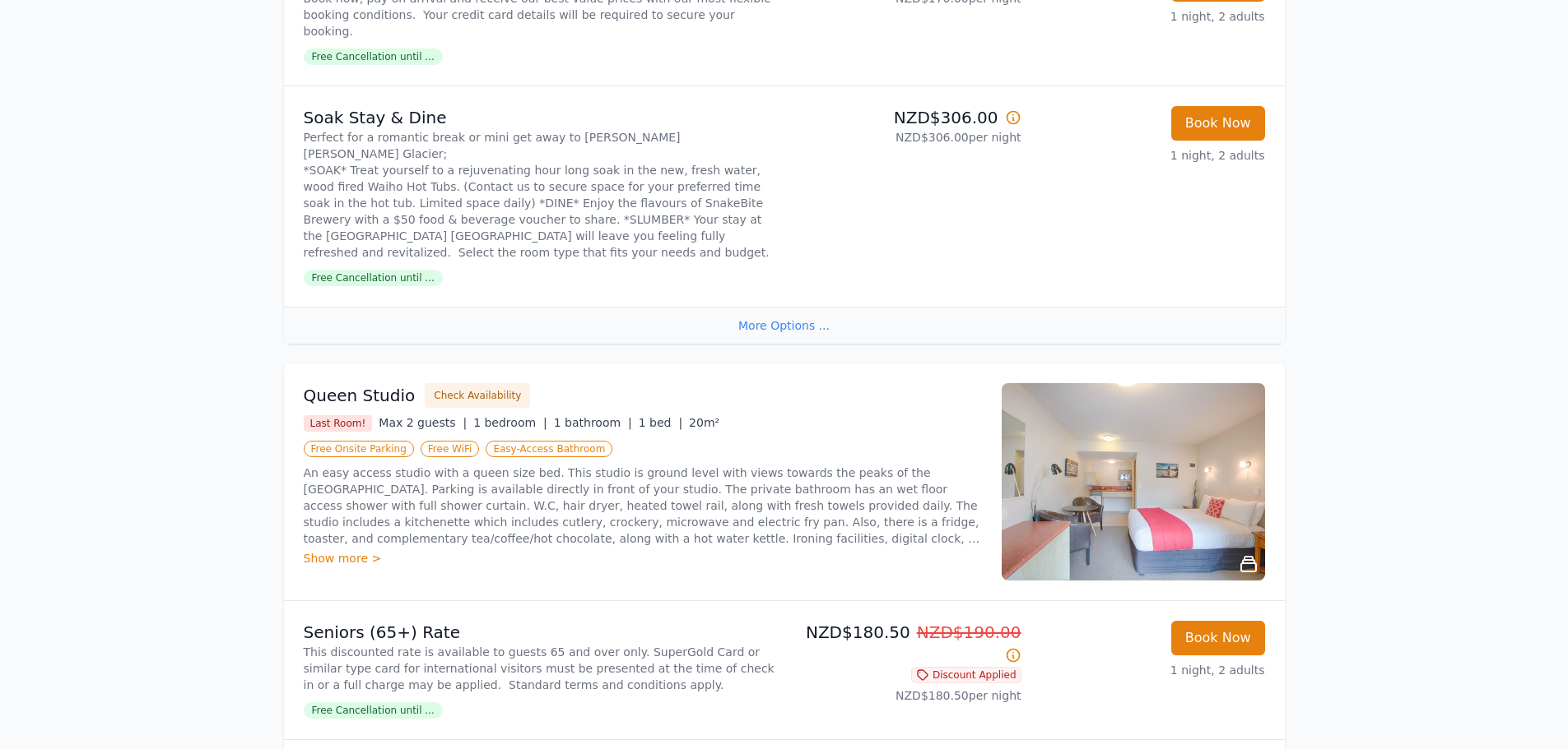
click at [772, 306] on div "More Options ..." at bounding box center [784, 325] width 1001 height 37
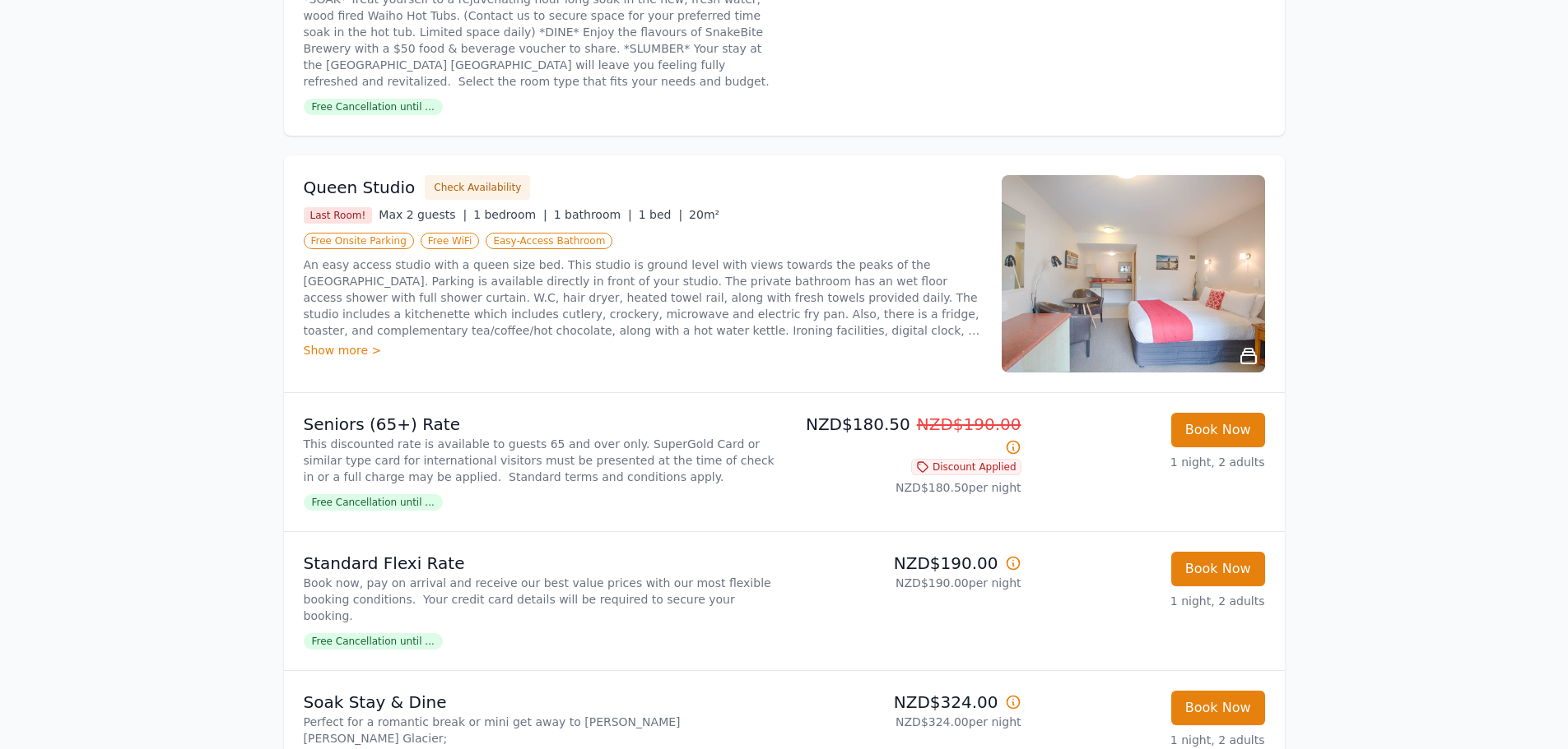
scroll to position [910, 0]
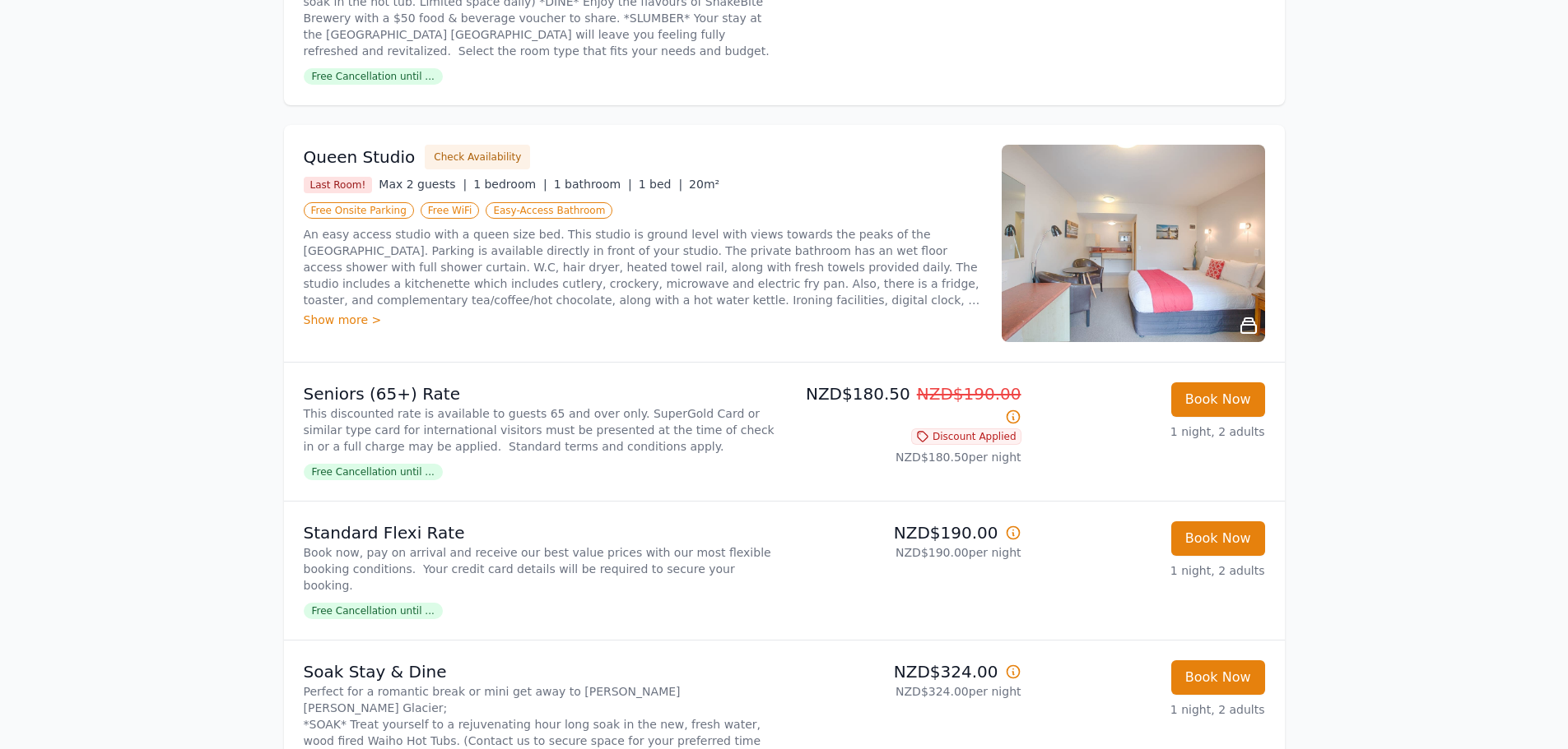
click at [376, 603] on span "Free Cancellation until ..." at bounding box center [373, 611] width 139 height 16
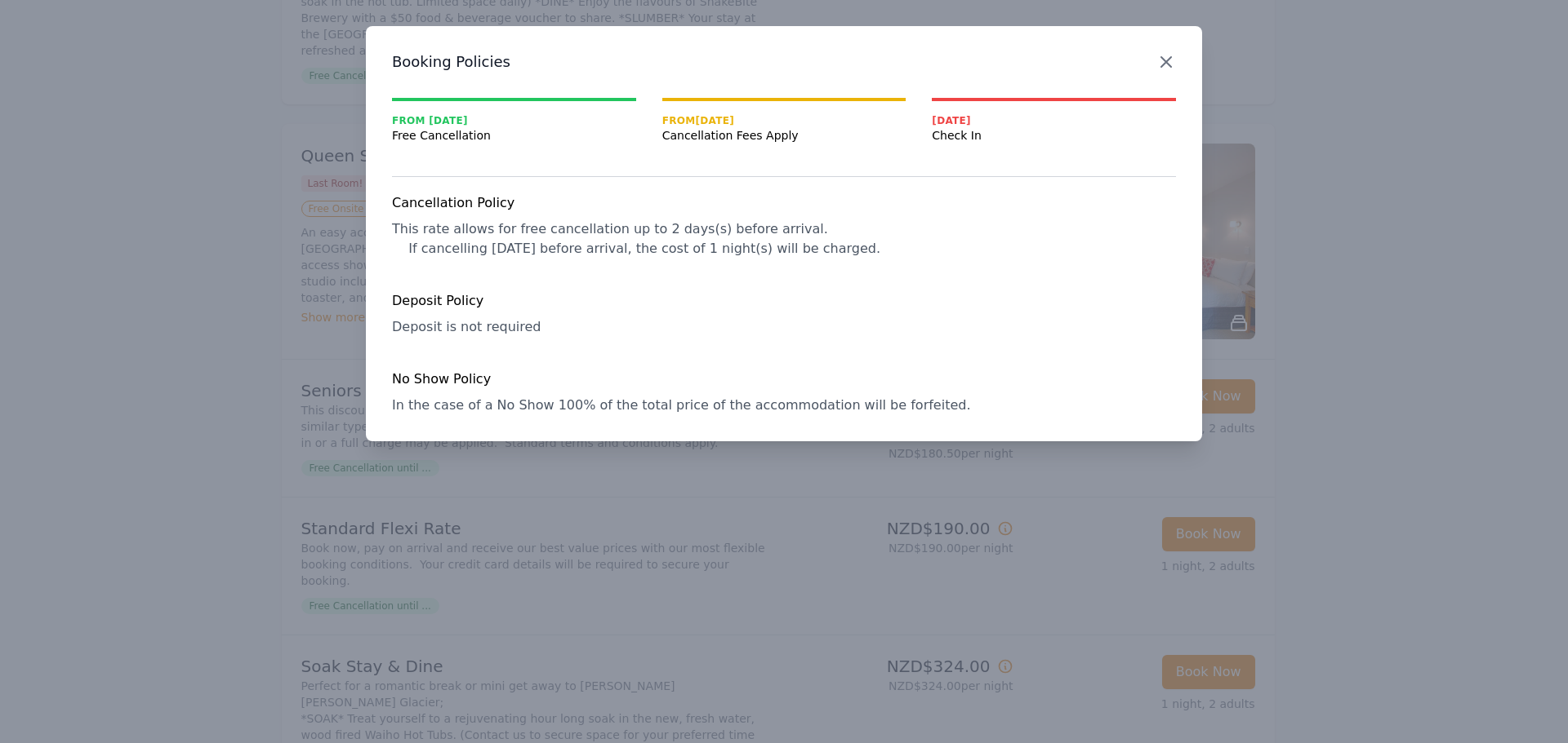
click at [1160, 65] on icon "button" at bounding box center [1166, 62] width 20 height 20
